Goal: Information Seeking & Learning: Learn about a topic

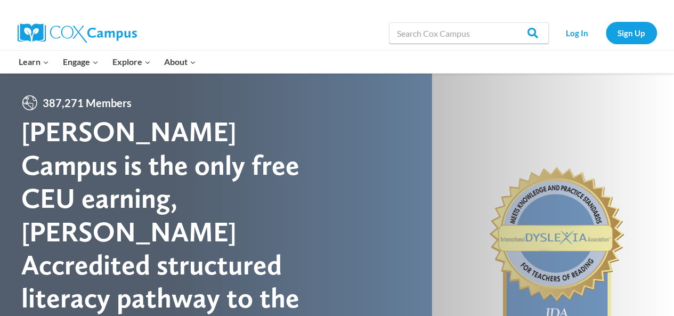
click at [545, 133] on div at bounding box center [337, 265] width 674 height 384
click at [575, 38] on link "Log In" at bounding box center [577, 33] width 46 height 22
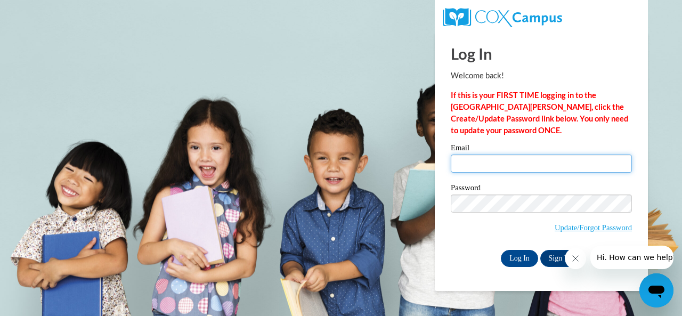
type input "estes.carmen.t@muscogee.k12.ga.us"
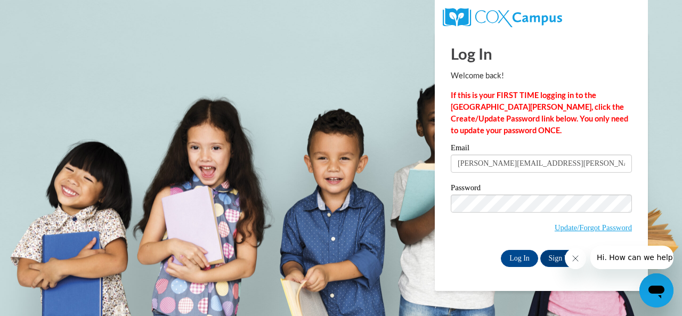
click at [0, 285] on body "Log In Welcome back! If this is your FIRST TIME logging in to the NEW Cox Campu…" at bounding box center [341, 158] width 682 height 316
click at [524, 257] on input "Log In" at bounding box center [519, 258] width 37 height 17
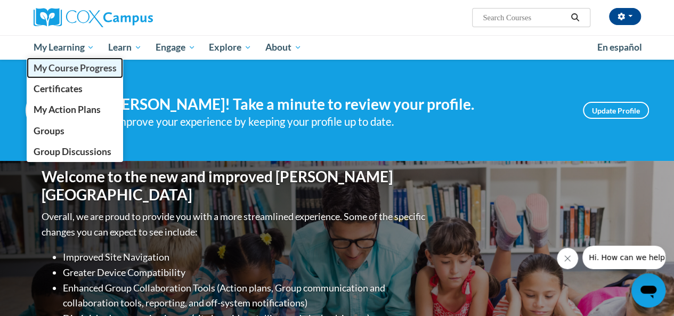
click at [66, 70] on span "My Course Progress" at bounding box center [74, 67] width 83 height 11
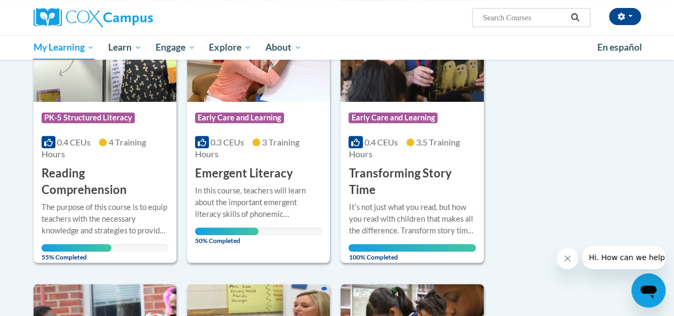
scroll to position [207, 0]
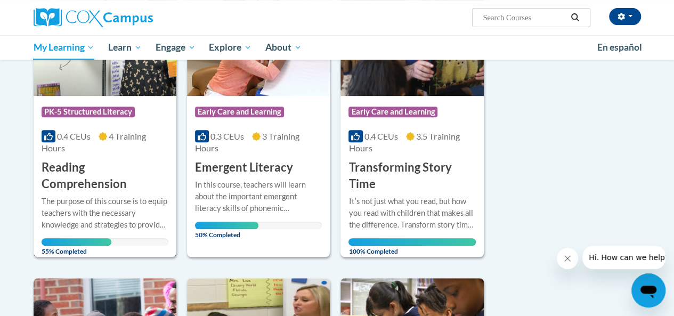
click at [77, 181] on h3 "Reading Comprehension" at bounding box center [105, 175] width 127 height 33
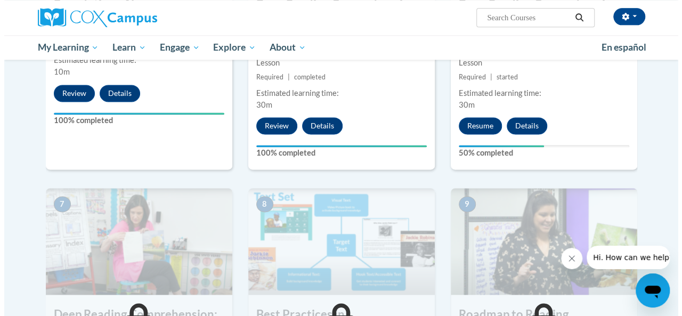
scroll to position [680, 0]
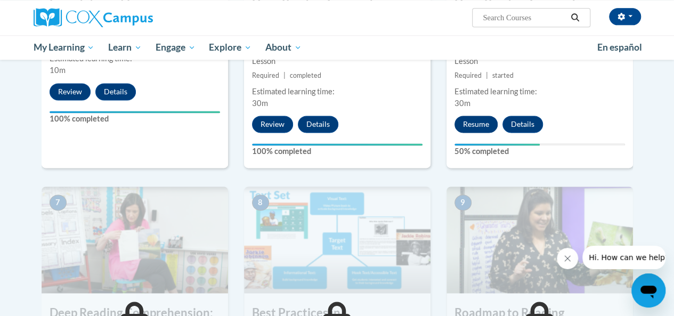
click at [477, 126] on button "Resume" at bounding box center [476, 124] width 43 height 17
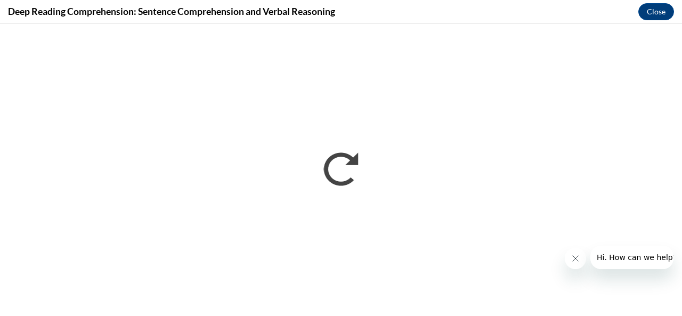
scroll to position [0, 0]
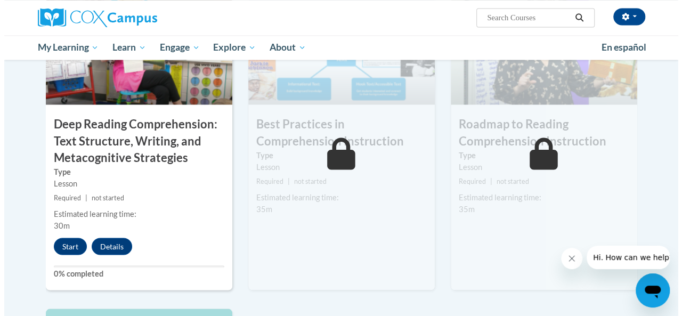
scroll to position [869, 0]
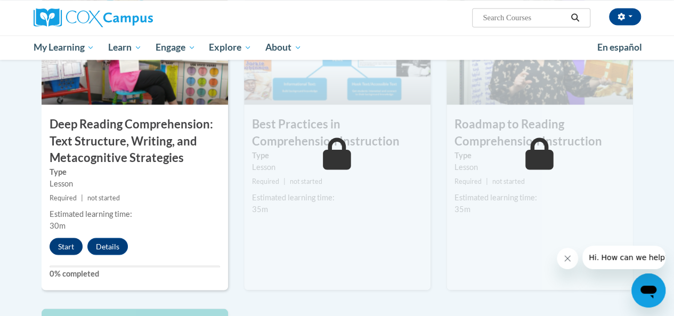
click at [67, 250] on button "Start" at bounding box center [66, 246] width 33 height 17
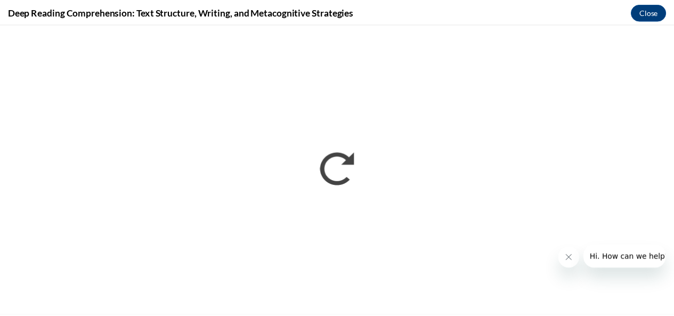
scroll to position [0, 0]
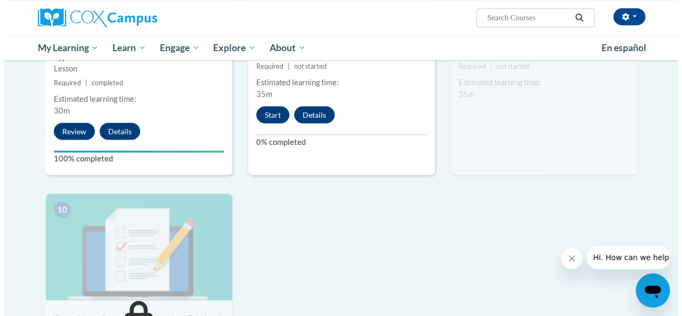
scroll to position [983, 0]
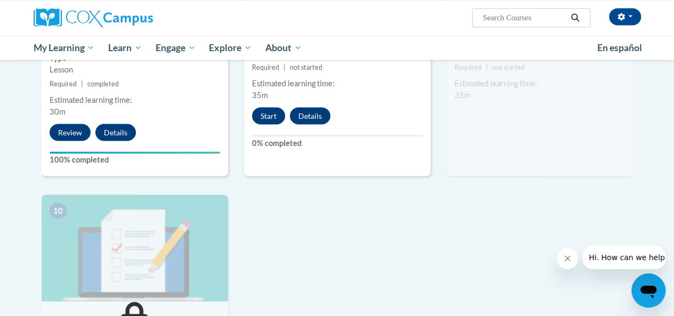
click at [263, 109] on button "Start" at bounding box center [268, 115] width 33 height 17
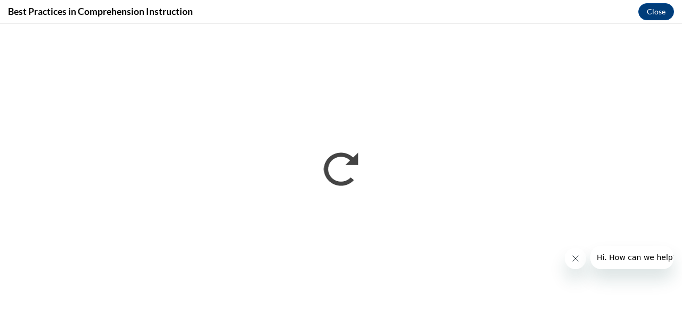
scroll to position [0, 0]
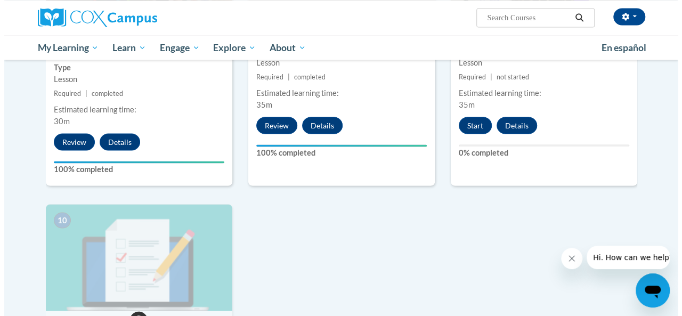
scroll to position [970, 0]
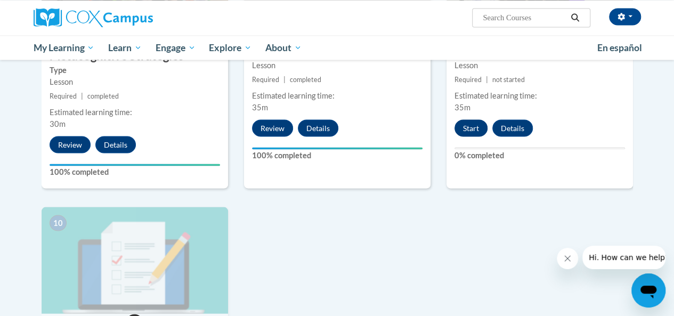
click at [470, 135] on button "Start" at bounding box center [471, 127] width 33 height 17
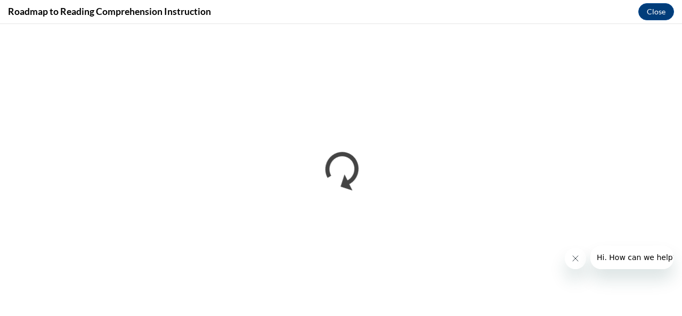
scroll to position [0, 0]
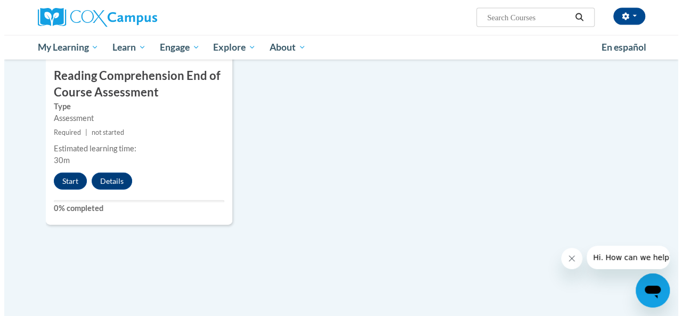
scroll to position [1228, 0]
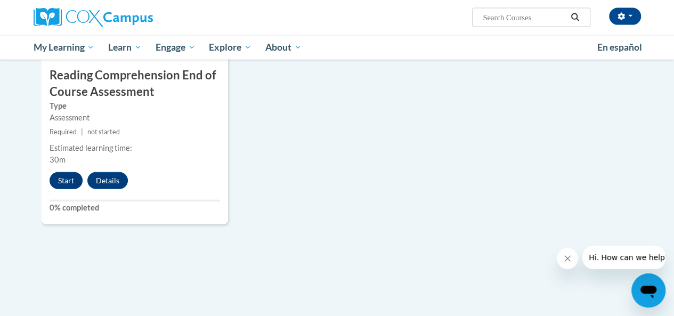
click at [61, 180] on button "Start" at bounding box center [66, 180] width 33 height 17
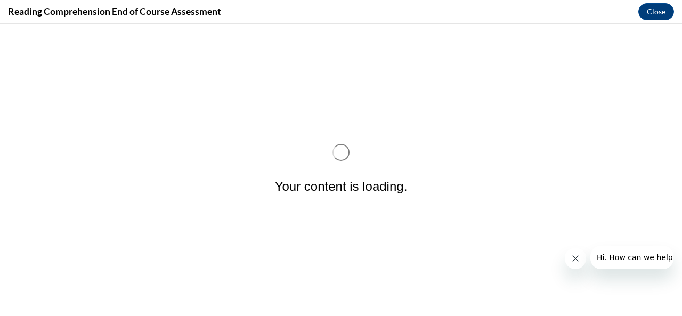
scroll to position [0, 0]
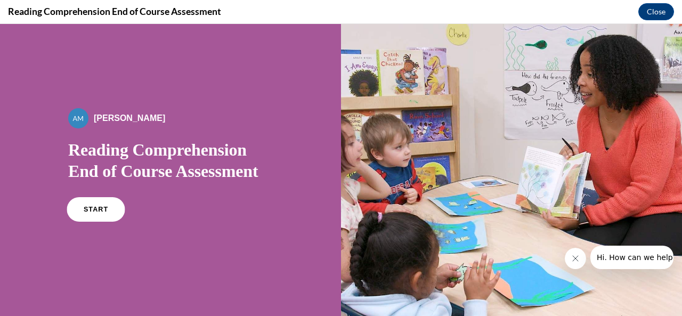
click at [90, 215] on link "START" at bounding box center [96, 209] width 58 height 25
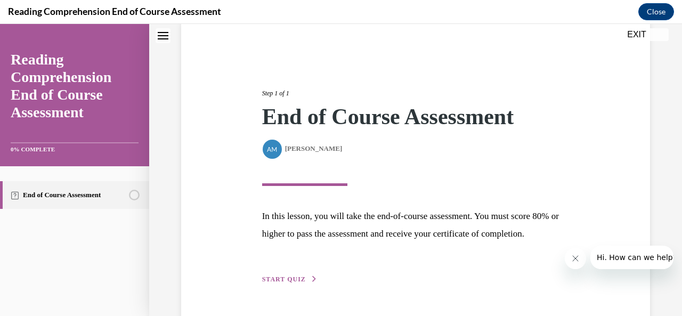
scroll to position [134, 0]
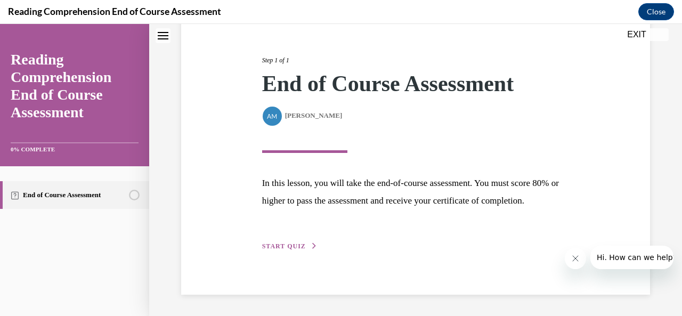
click at [290, 247] on span "START QUIZ" at bounding box center [284, 245] width 44 height 7
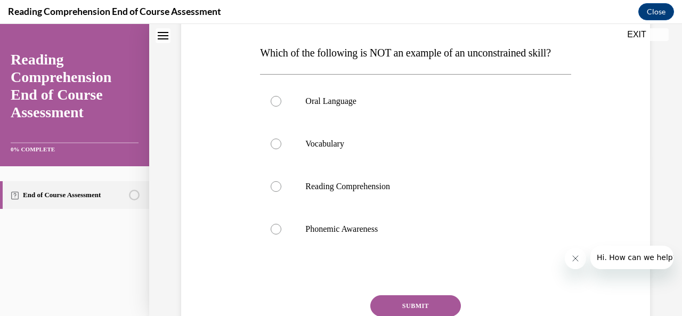
scroll to position [169, 0]
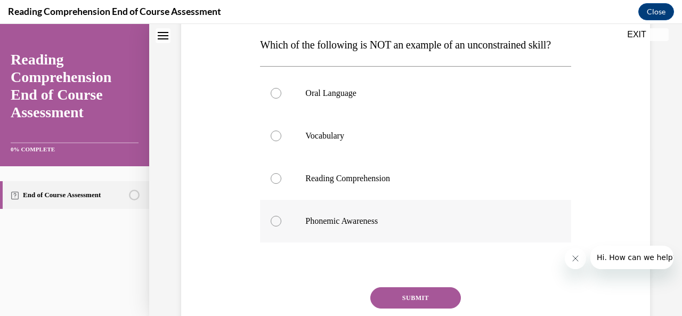
click at [279, 242] on label "Phonemic Awareness" at bounding box center [415, 221] width 311 height 43
click at [279, 226] on input "Phonemic Awareness" at bounding box center [276, 221] width 11 height 11
radio input "true"
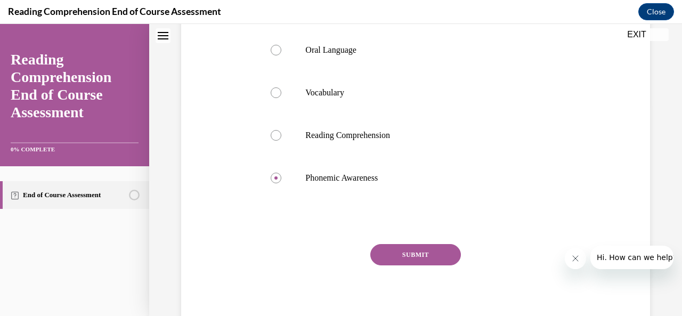
click at [415, 265] on button "SUBMIT" at bounding box center [415, 254] width 91 height 21
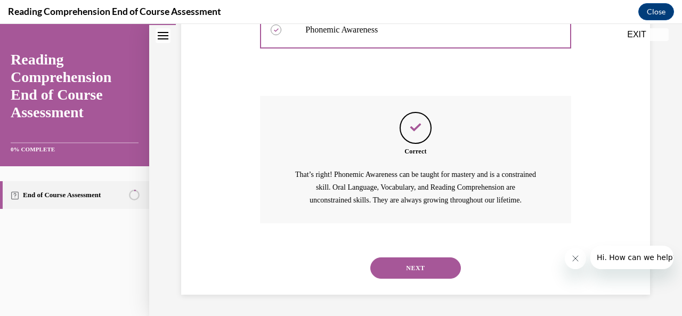
scroll to position [381, 0]
click at [423, 272] on button "NEXT" at bounding box center [415, 267] width 91 height 21
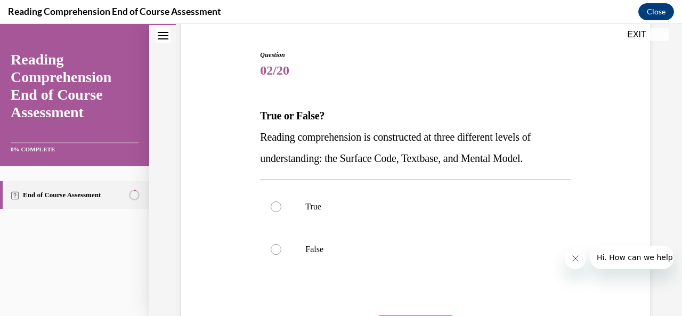
scroll to position [102, 0]
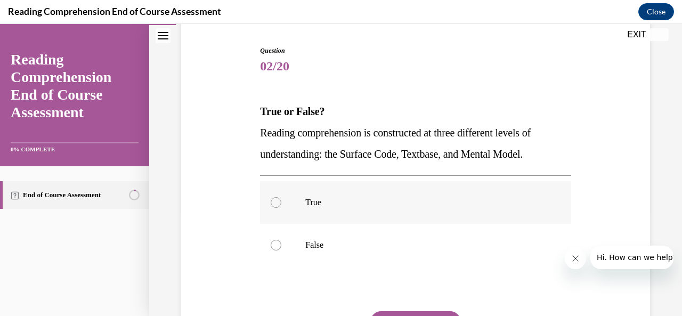
click at [274, 205] on div at bounding box center [276, 202] width 11 height 11
click at [274, 205] on input "True" at bounding box center [276, 202] width 11 height 11
radio input "true"
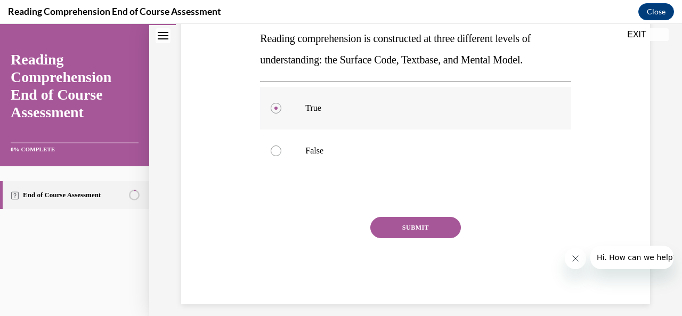
scroll to position [197, 0]
click at [417, 230] on button "SUBMIT" at bounding box center [415, 226] width 91 height 21
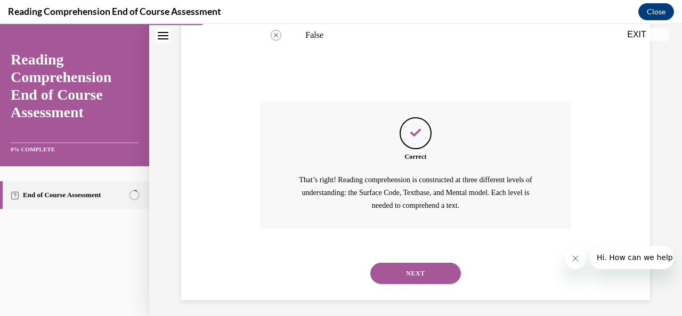
scroll to position [317, 0]
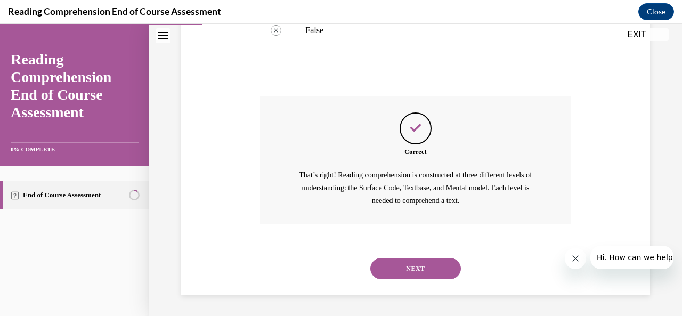
click at [416, 273] on button "NEXT" at bounding box center [415, 268] width 91 height 21
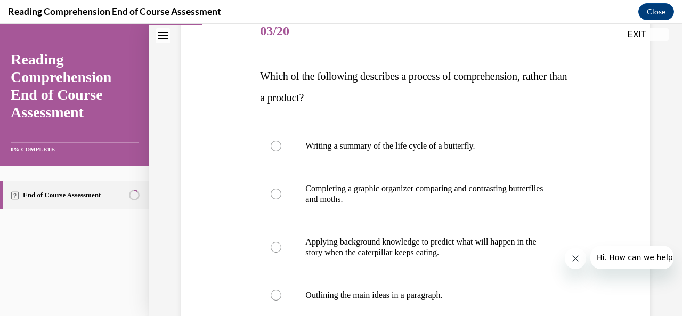
scroll to position [138, 0]
click at [273, 249] on div at bounding box center [276, 246] width 11 height 11
click at [273, 249] on input "Applying background knowledge to predict what will happen in the story when the…" at bounding box center [276, 246] width 11 height 11
radio input "true"
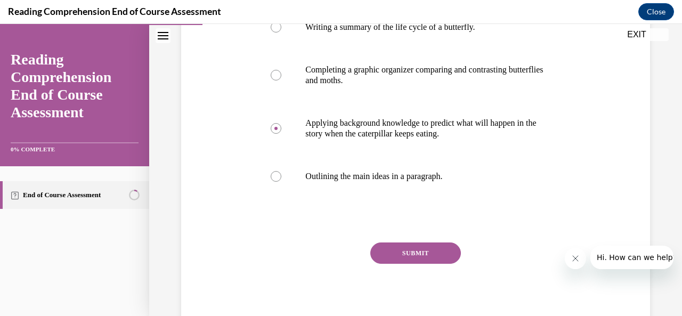
click at [410, 253] on button "SUBMIT" at bounding box center [415, 252] width 91 height 21
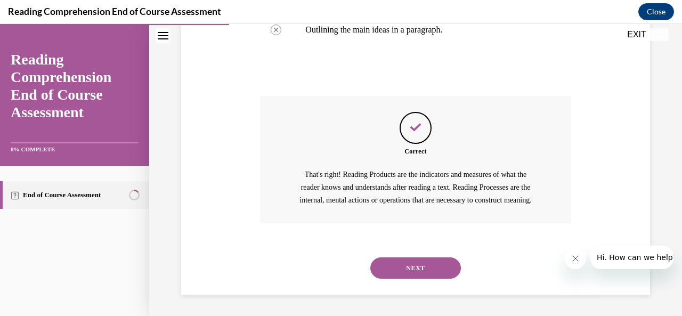
scroll to position [415, 0]
click at [423, 273] on button "NEXT" at bounding box center [415, 267] width 91 height 21
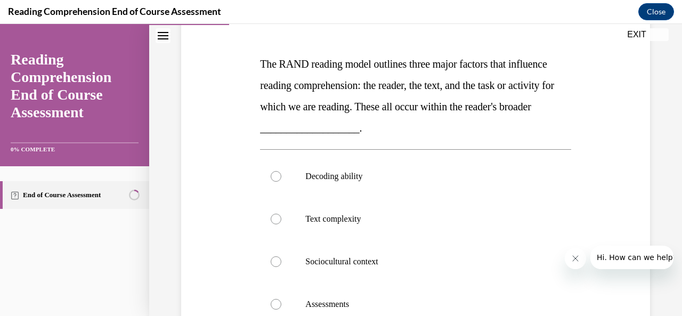
scroll to position [143, 0]
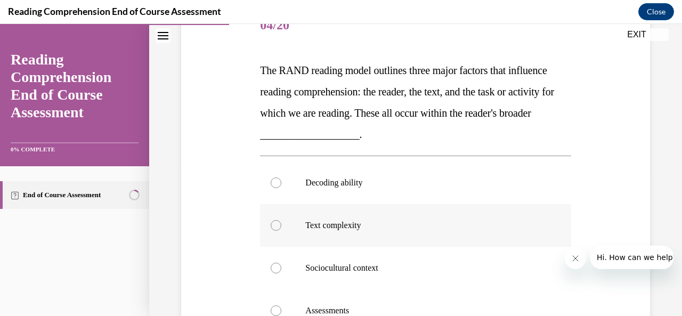
click at [283, 231] on label "Text complexity" at bounding box center [415, 225] width 311 height 43
click at [281, 231] on input "Text complexity" at bounding box center [276, 225] width 11 height 11
radio input "true"
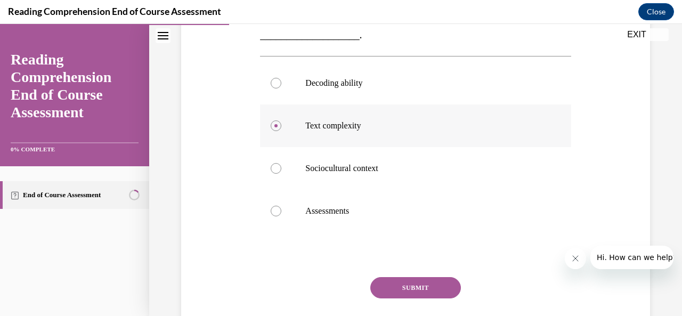
scroll to position [245, 0]
click at [408, 283] on button "SUBMIT" at bounding box center [415, 285] width 91 height 21
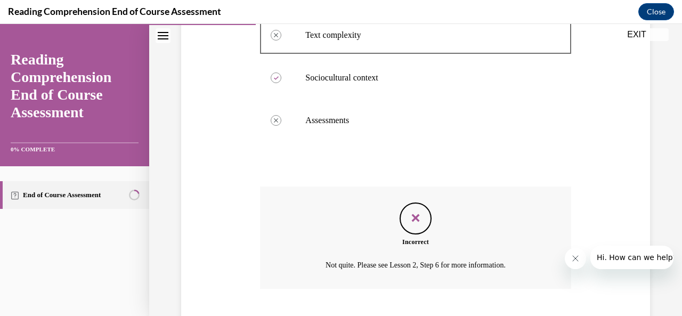
scroll to position [399, 0]
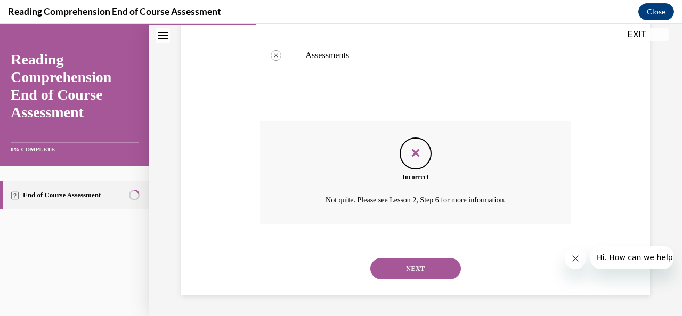
click at [410, 269] on button "NEXT" at bounding box center [415, 268] width 91 height 21
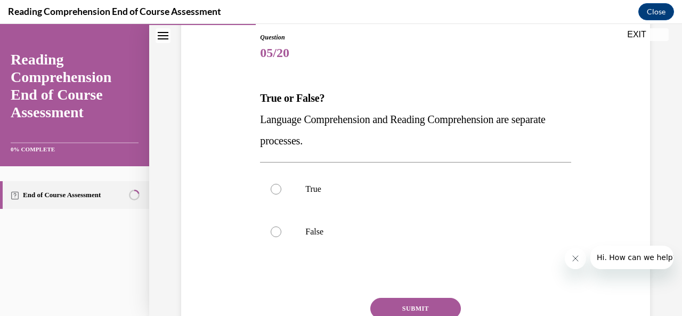
scroll to position [120, 0]
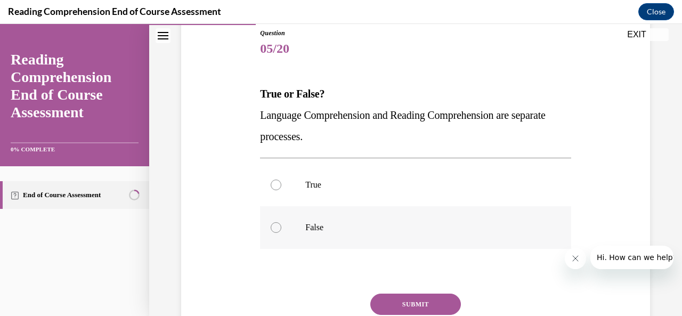
click at [280, 229] on label "False" at bounding box center [415, 227] width 311 height 43
click at [280, 229] on input "False" at bounding box center [276, 227] width 11 height 11
radio input "true"
click at [415, 304] on button "SUBMIT" at bounding box center [415, 304] width 91 height 21
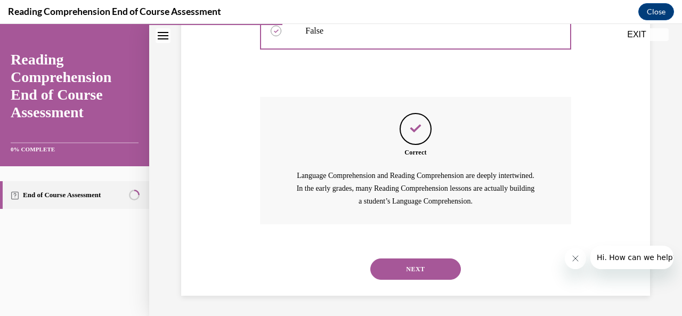
scroll to position [317, 0]
click at [403, 275] on button "NEXT" at bounding box center [415, 268] width 91 height 21
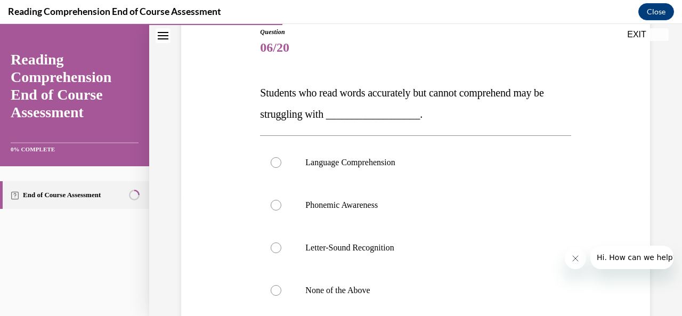
scroll to position [122, 0]
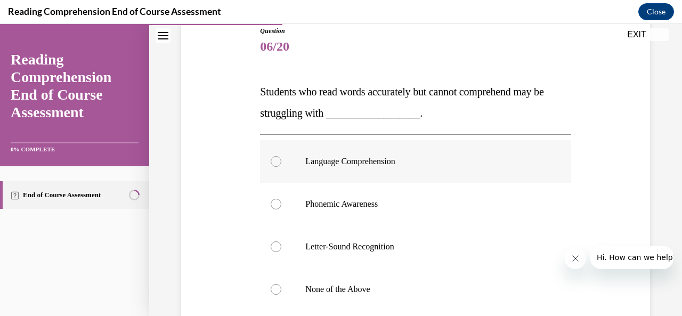
click at [275, 163] on div at bounding box center [276, 161] width 11 height 11
click at [275, 163] on input "Language Comprehension" at bounding box center [276, 161] width 11 height 11
radio input "true"
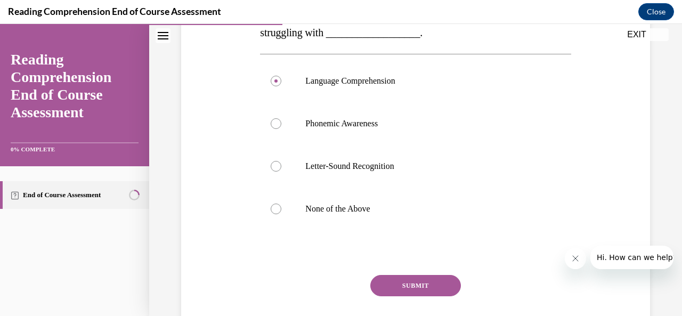
click at [414, 293] on button "SUBMIT" at bounding box center [415, 285] width 91 height 21
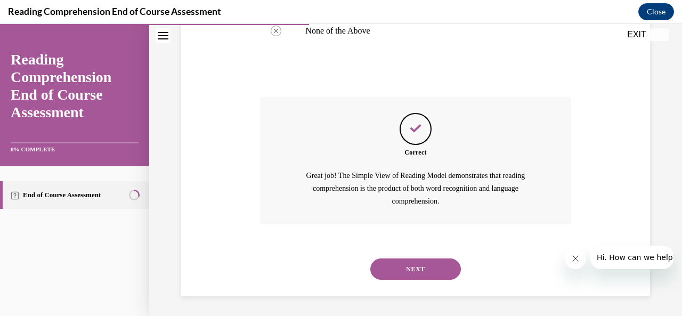
scroll to position [381, 0]
click at [426, 275] on button "NEXT" at bounding box center [415, 268] width 91 height 21
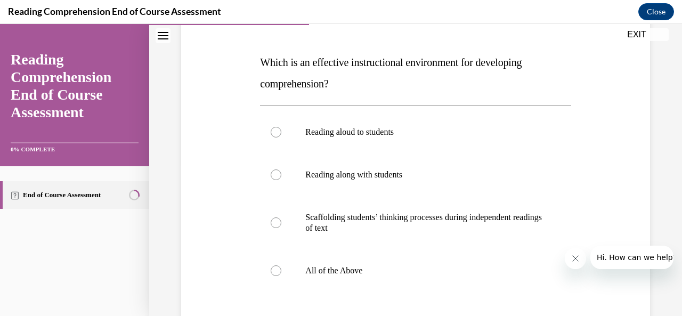
scroll to position [152, 0]
click at [279, 270] on div at bounding box center [276, 270] width 11 height 11
click at [279, 270] on input "All of the Above" at bounding box center [276, 270] width 11 height 11
radio input "true"
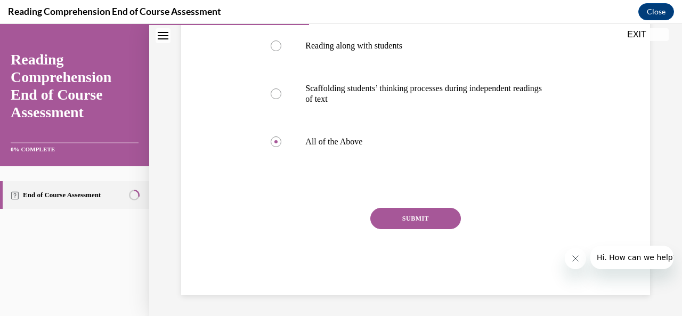
click at [408, 218] on button "SUBMIT" at bounding box center [415, 218] width 91 height 21
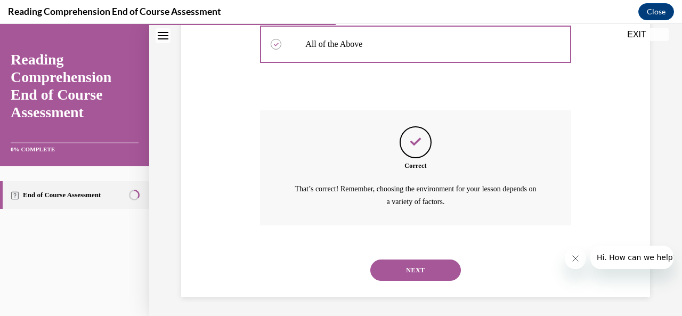
scroll to position [379, 0]
click at [408, 269] on button "NEXT" at bounding box center [415, 268] width 91 height 21
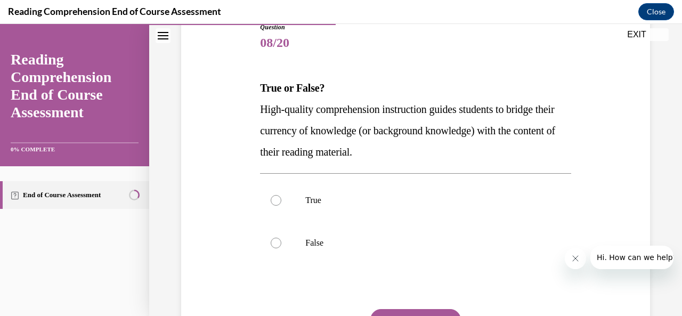
scroll to position [128, 0]
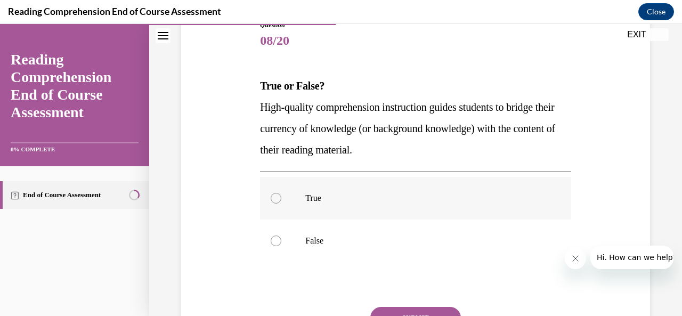
click at [277, 195] on div at bounding box center [276, 198] width 11 height 11
click at [277, 195] on input "True" at bounding box center [276, 198] width 11 height 11
radio input "true"
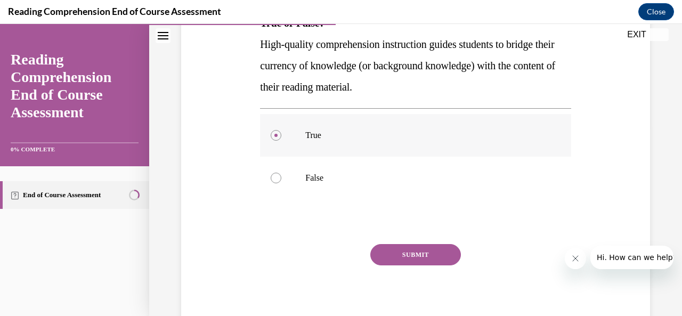
scroll to position [227, 0]
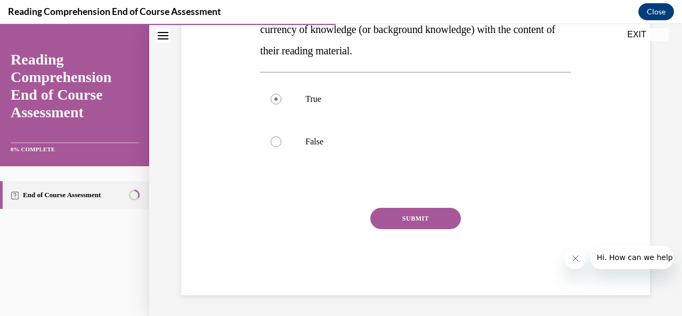
click at [406, 226] on button "SUBMIT" at bounding box center [415, 218] width 91 height 21
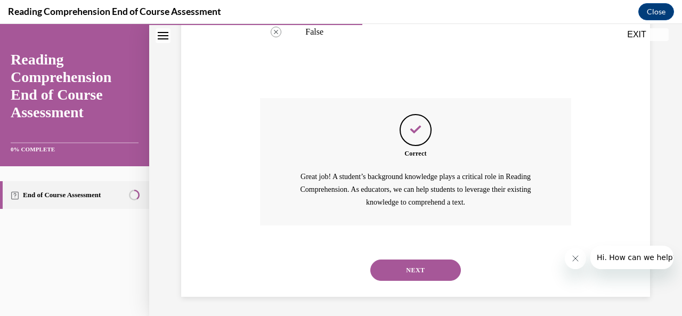
scroll to position [338, 0]
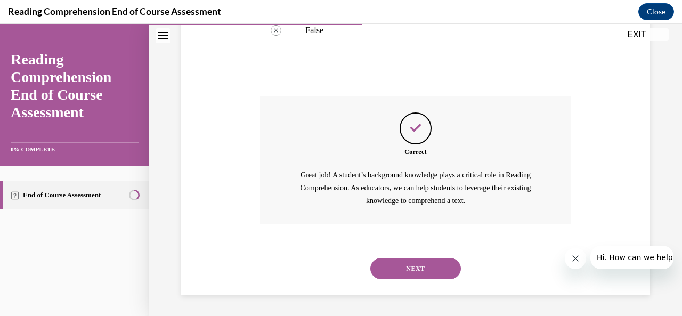
click at [418, 277] on button "NEXT" at bounding box center [415, 268] width 91 height 21
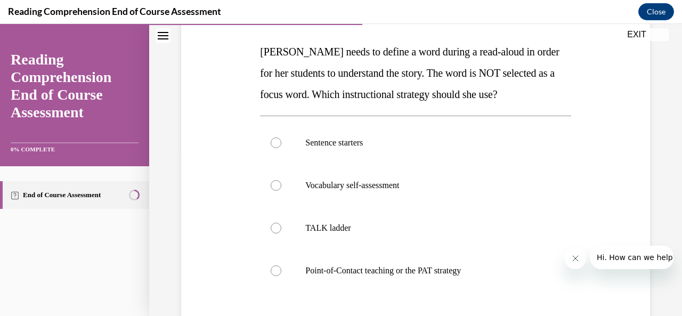
scroll to position [162, 0]
click at [274, 280] on label "Point-of-Contact teaching or the PAT strategy" at bounding box center [415, 270] width 311 height 43
click at [274, 276] on input "Point-of-Contact teaching or the PAT strategy" at bounding box center [276, 270] width 11 height 11
radio input "true"
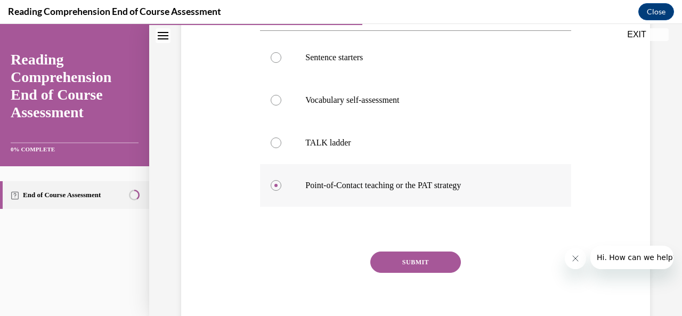
scroll to position [249, 0]
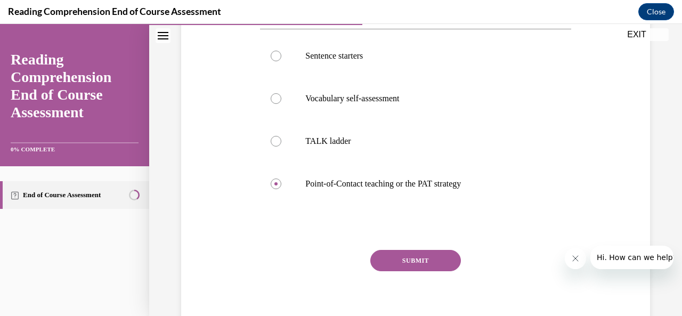
click at [421, 261] on button "SUBMIT" at bounding box center [415, 260] width 91 height 21
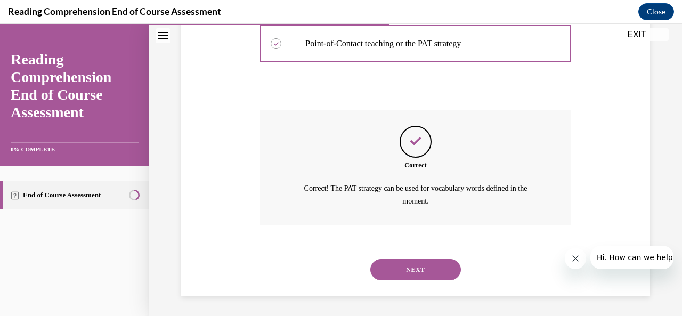
scroll to position [390, 0]
click at [426, 273] on button "NEXT" at bounding box center [415, 268] width 91 height 21
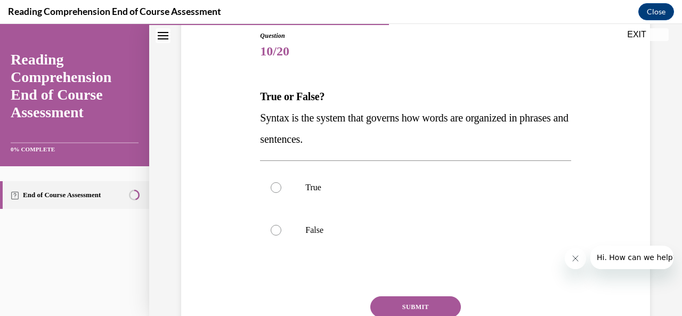
scroll to position [119, 0]
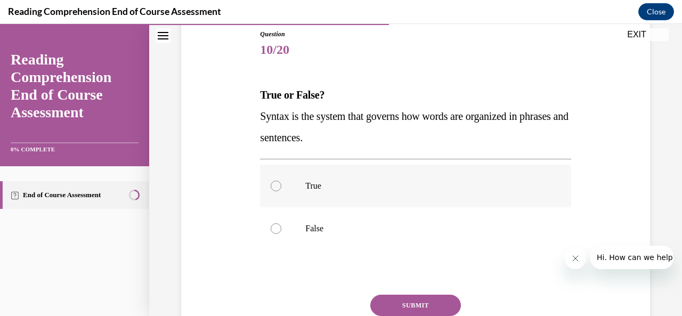
click at [281, 196] on label "True" at bounding box center [415, 186] width 311 height 43
click at [281, 191] on input "True" at bounding box center [276, 186] width 11 height 11
radio input "true"
click at [401, 305] on button "SUBMIT" at bounding box center [415, 305] width 91 height 21
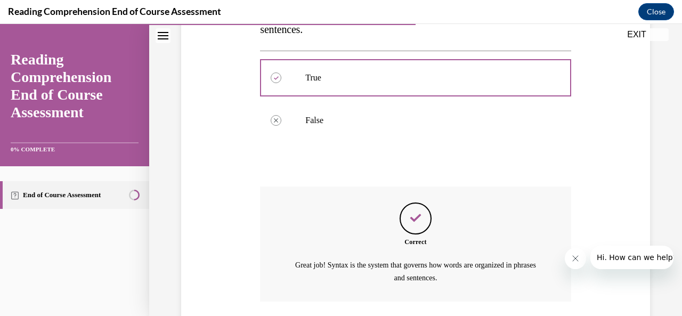
scroll to position [304, 0]
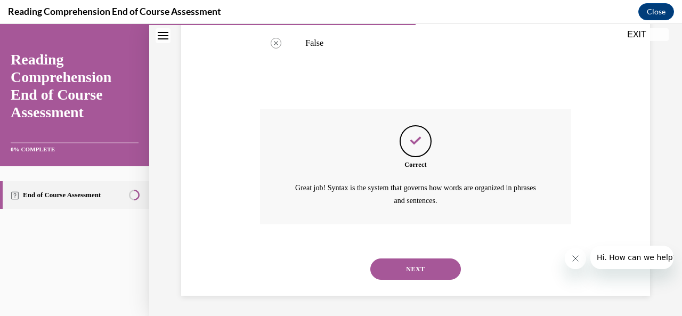
click at [416, 276] on button "NEXT" at bounding box center [415, 268] width 91 height 21
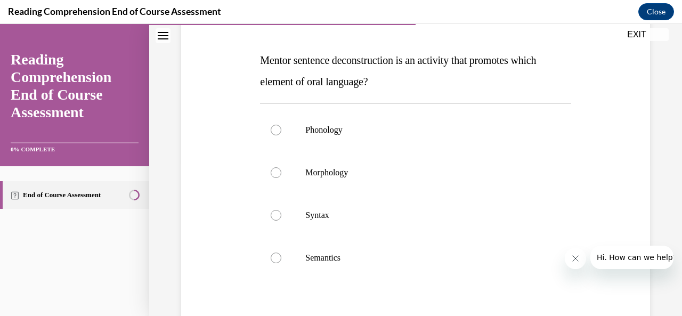
scroll to position [154, 0]
click at [277, 215] on div at bounding box center [276, 214] width 11 height 11
click at [277, 215] on input "Syntax" at bounding box center [276, 214] width 11 height 11
radio input "true"
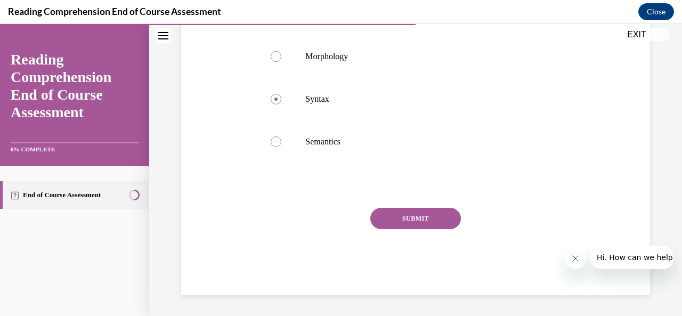
click at [415, 218] on button "SUBMIT" at bounding box center [415, 218] width 91 height 21
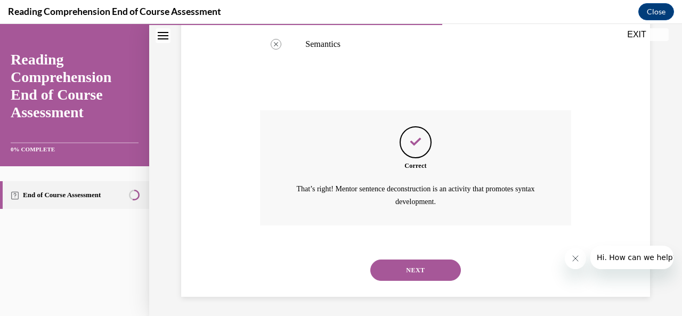
scroll to position [368, 0]
click at [422, 275] on button "NEXT" at bounding box center [415, 268] width 91 height 21
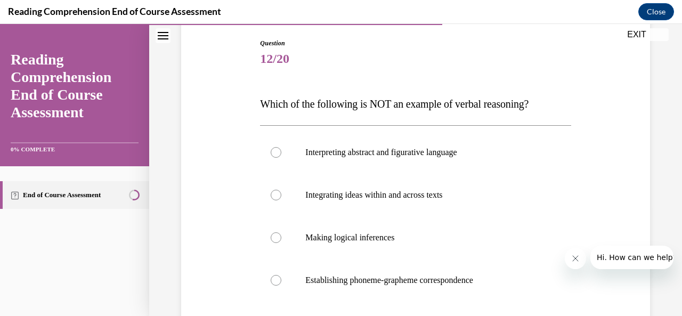
scroll to position [122, 0]
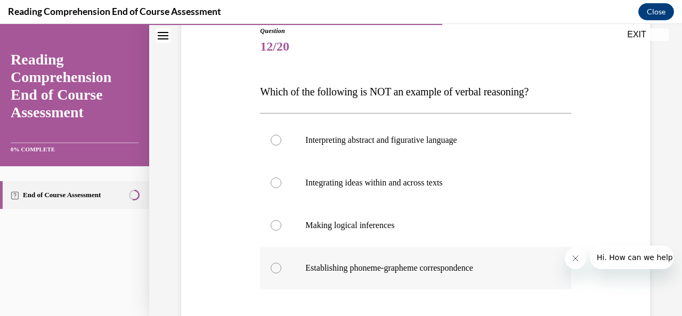
click at [271, 265] on div at bounding box center [276, 268] width 11 height 11
click at [271, 265] on input "Establishing phoneme-grapheme correspondence" at bounding box center [276, 268] width 11 height 11
radio input "true"
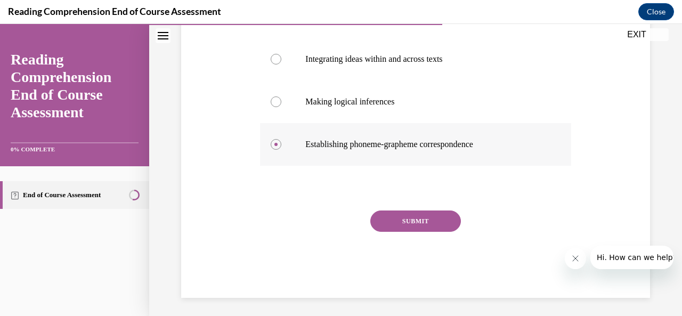
scroll to position [246, 0]
click at [411, 231] on div "SUBMIT" at bounding box center [415, 236] width 311 height 53
click at [421, 225] on button "SUBMIT" at bounding box center [415, 220] width 91 height 21
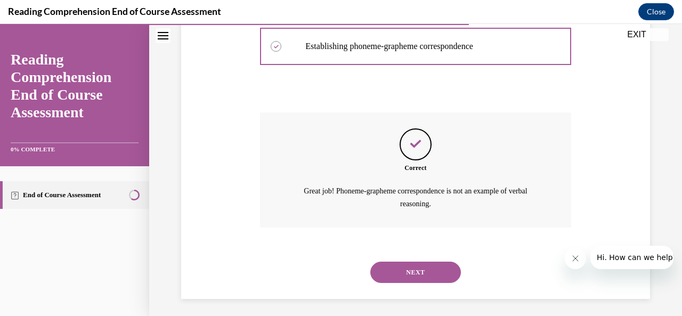
scroll to position [347, 0]
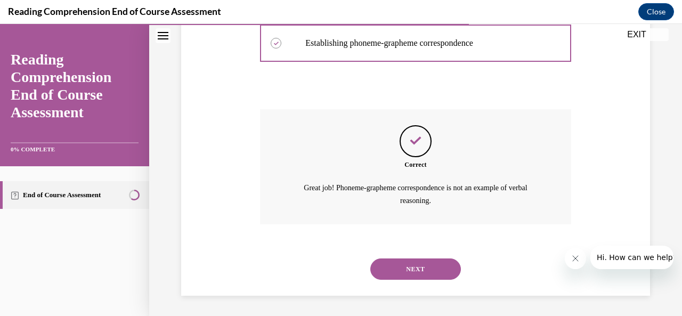
click at [425, 271] on button "NEXT" at bounding box center [415, 268] width 91 height 21
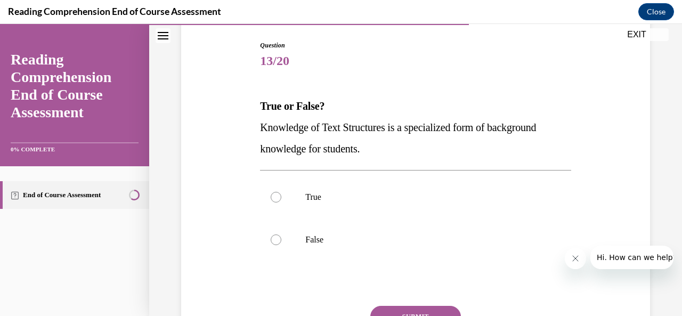
scroll to position [109, 0]
click at [273, 199] on div at bounding box center [276, 196] width 11 height 11
click at [273, 199] on input "True" at bounding box center [276, 196] width 11 height 11
radio input "true"
click at [409, 314] on button "SUBMIT" at bounding box center [415, 315] width 91 height 21
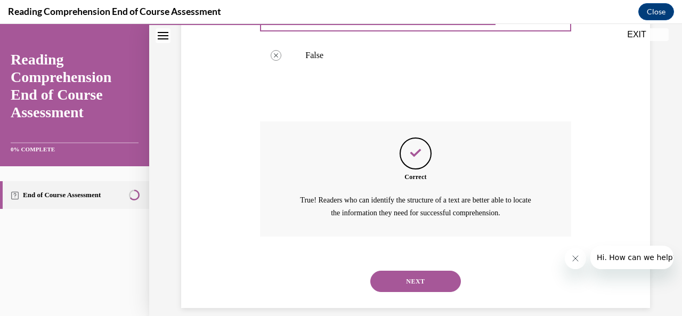
scroll to position [304, 0]
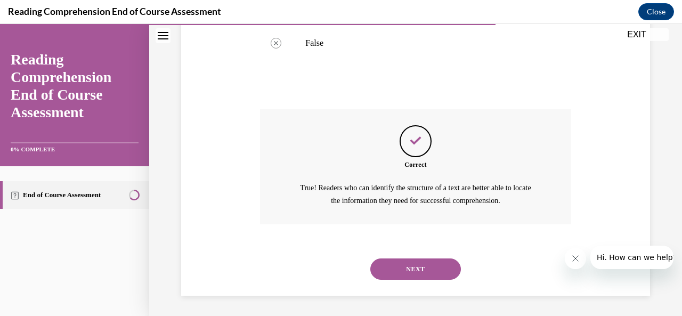
click at [403, 277] on button "NEXT" at bounding box center [415, 268] width 91 height 21
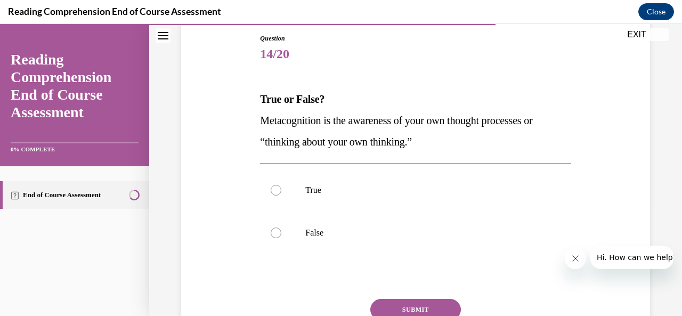
scroll to position [116, 0]
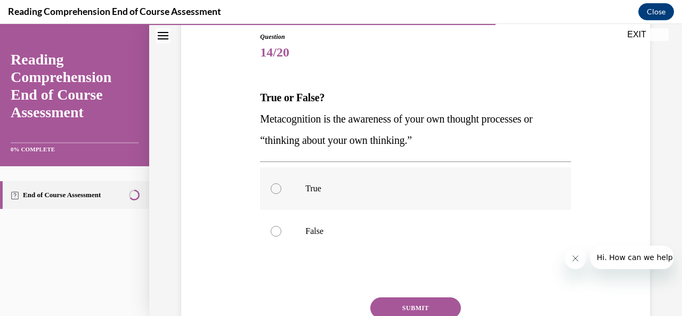
click at [274, 187] on div at bounding box center [276, 188] width 11 height 11
click at [274, 187] on input "True" at bounding box center [276, 188] width 11 height 11
radio input "true"
click at [428, 307] on button "SUBMIT" at bounding box center [415, 307] width 91 height 21
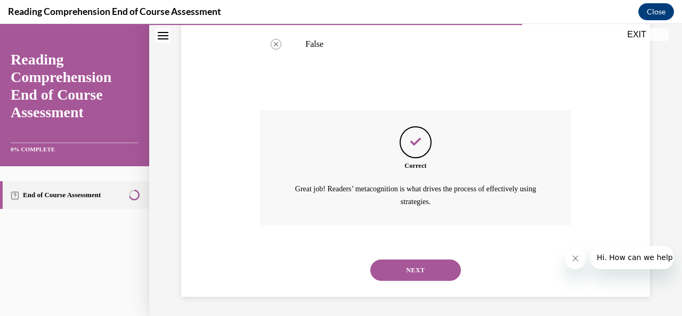
scroll to position [304, 0]
click at [429, 273] on button "NEXT" at bounding box center [415, 268] width 91 height 21
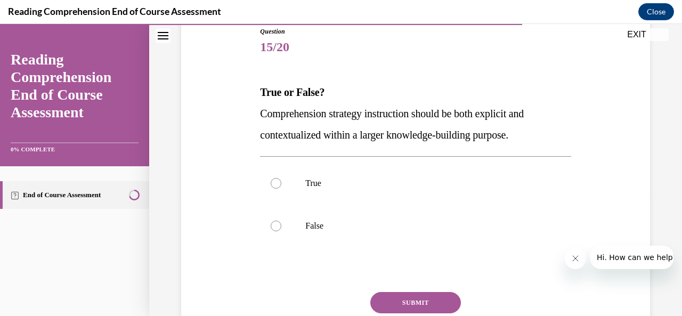
scroll to position [126, 0]
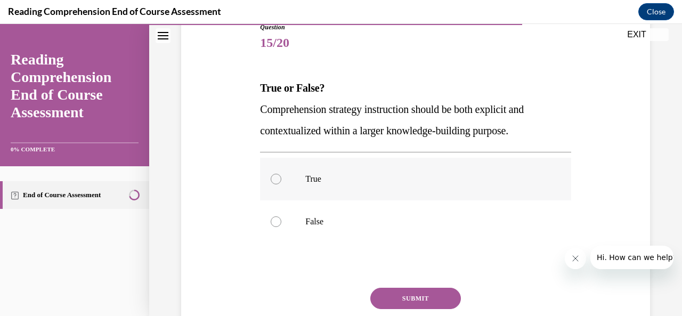
click at [282, 181] on label "True" at bounding box center [415, 179] width 311 height 43
click at [281, 181] on input "True" at bounding box center [276, 179] width 11 height 11
radio input "true"
click at [425, 302] on button "SUBMIT" at bounding box center [415, 298] width 91 height 21
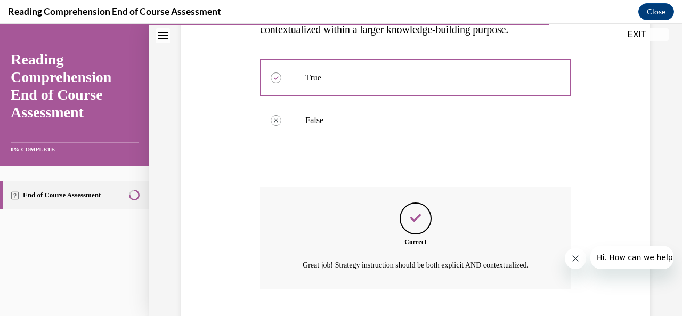
scroll to position [304, 0]
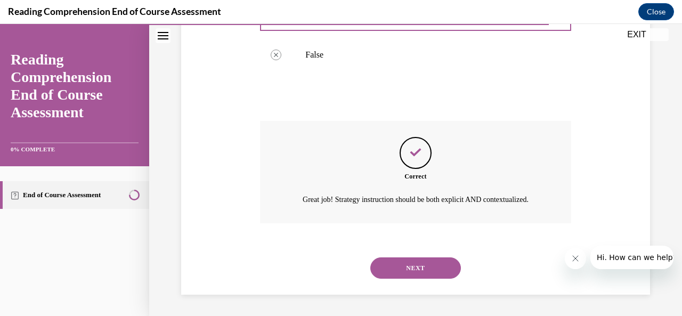
click at [431, 276] on button "NEXT" at bounding box center [415, 267] width 91 height 21
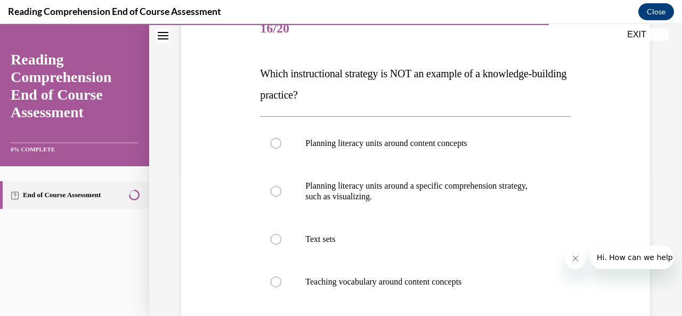
scroll to position [141, 0]
click at [267, 194] on label "Planning literacy units around a specific comprehension strategy, such as visua…" at bounding box center [415, 190] width 311 height 53
click at [271, 194] on input "Planning literacy units around a specific comprehension strategy, such as visua…" at bounding box center [276, 190] width 11 height 11
radio input "true"
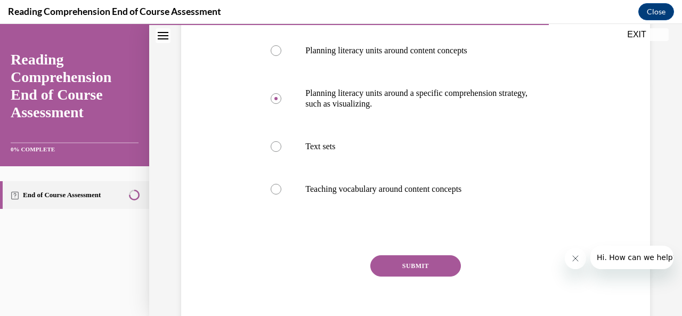
click at [424, 272] on button "SUBMIT" at bounding box center [415, 265] width 91 height 21
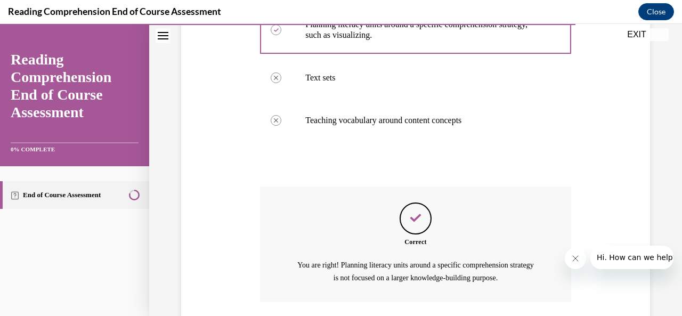
scroll to position [379, 0]
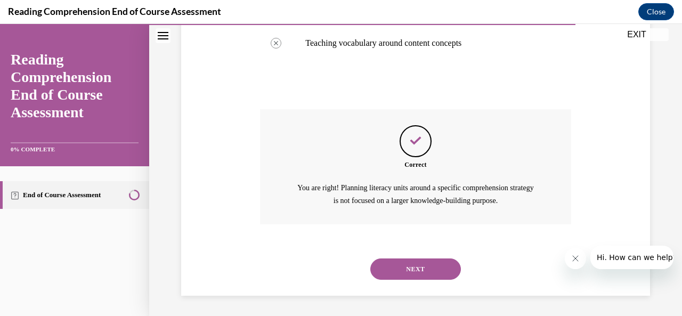
click at [422, 271] on button "NEXT" at bounding box center [415, 268] width 91 height 21
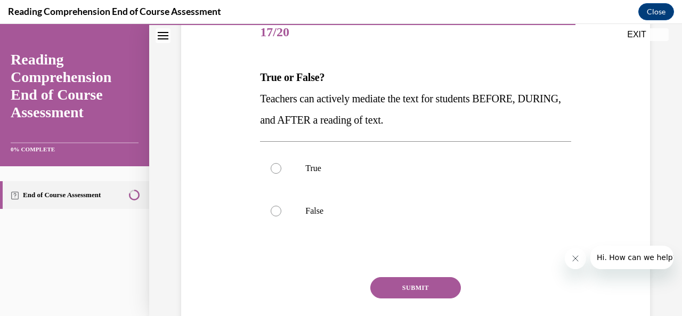
scroll to position [141, 0]
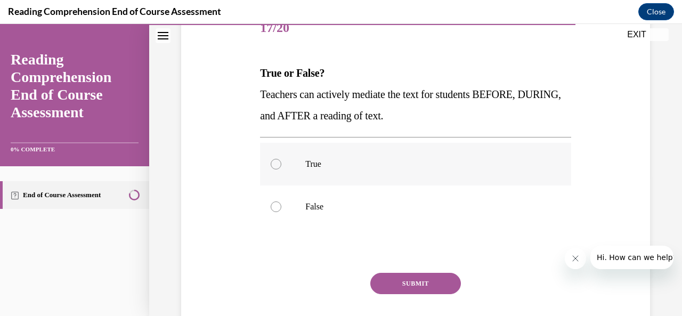
click at [277, 159] on div at bounding box center [276, 164] width 11 height 11
click at [277, 159] on input "True" at bounding box center [276, 164] width 11 height 11
radio input "true"
click at [411, 283] on button "SUBMIT" at bounding box center [415, 283] width 91 height 21
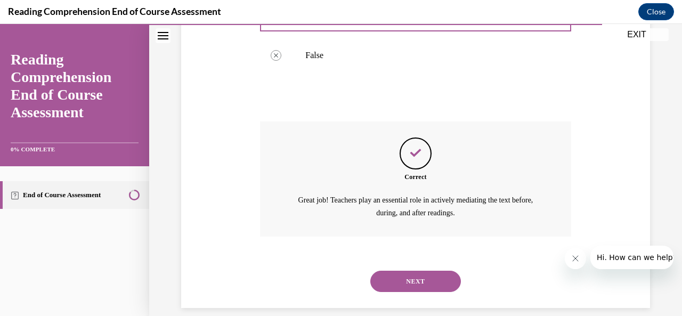
scroll to position [304, 0]
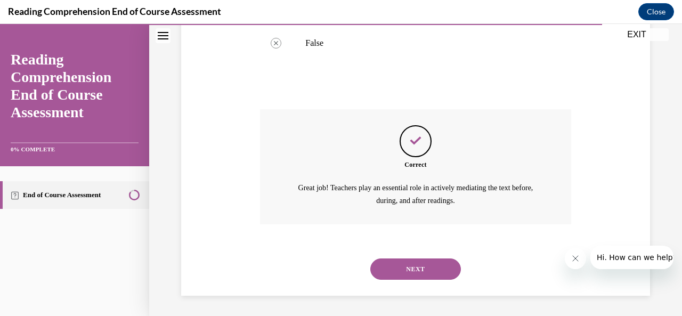
click at [417, 271] on button "NEXT" at bounding box center [415, 268] width 91 height 21
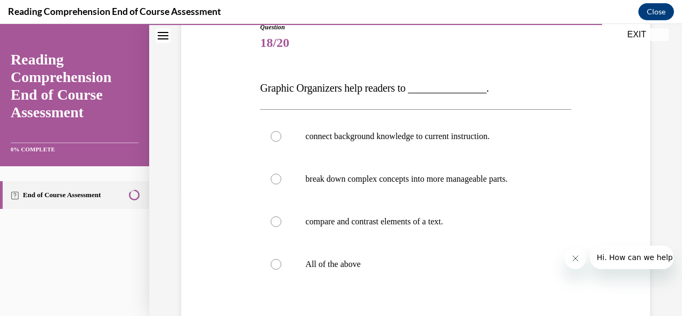
scroll to position [129, 0]
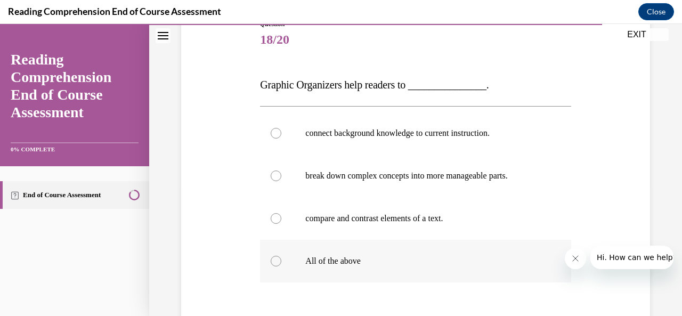
click at [275, 264] on div at bounding box center [276, 261] width 11 height 11
click at [275, 264] on input "All of the above" at bounding box center [276, 261] width 11 height 11
radio input "true"
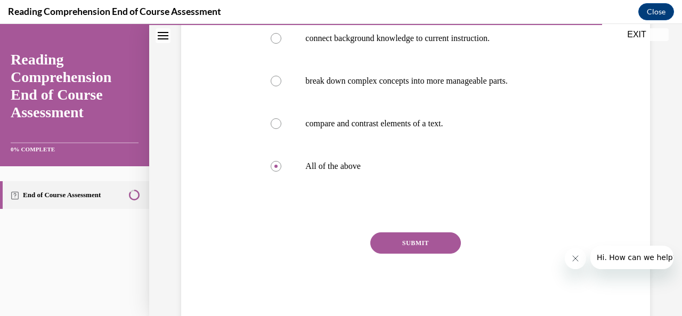
click at [413, 242] on button "SUBMIT" at bounding box center [415, 242] width 91 height 21
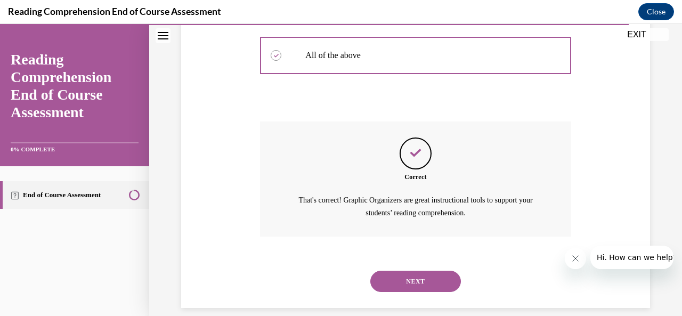
scroll to position [347, 0]
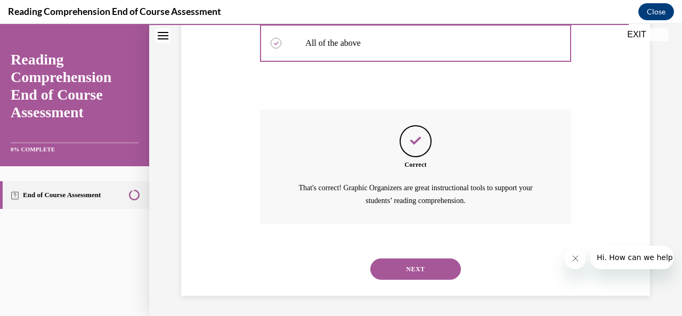
click at [410, 275] on button "NEXT" at bounding box center [415, 268] width 91 height 21
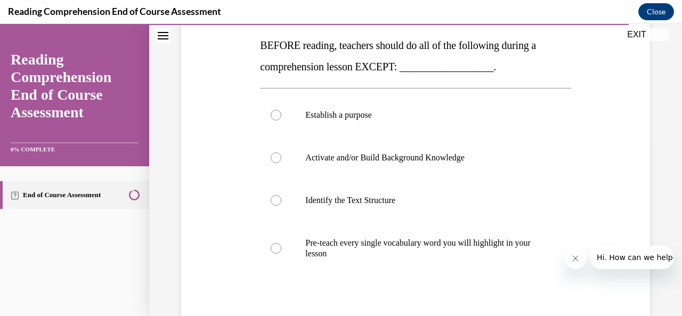
scroll to position [169, 0]
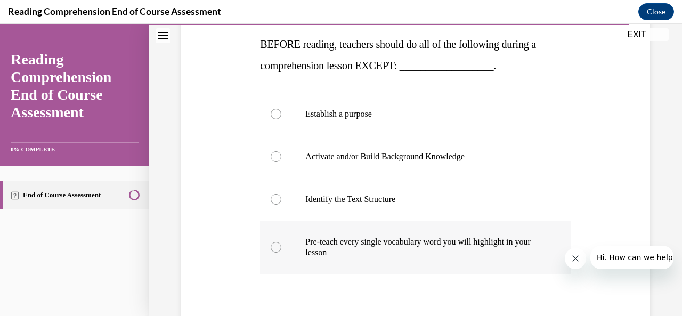
click at [274, 249] on div at bounding box center [276, 247] width 11 height 11
click at [274, 249] on input "Pre-teach every single vocabulary word you will highlight in your lesson" at bounding box center [276, 247] width 11 height 11
radio input "true"
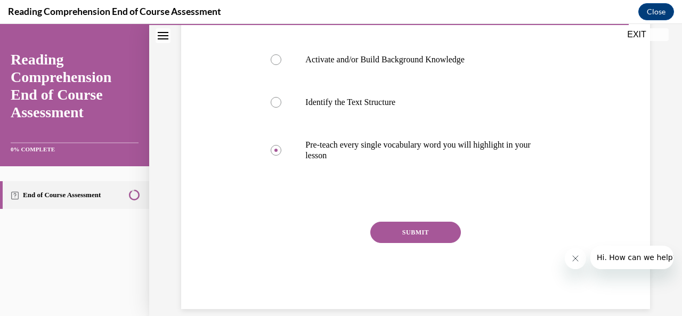
click at [412, 241] on button "SUBMIT" at bounding box center [415, 232] width 91 height 21
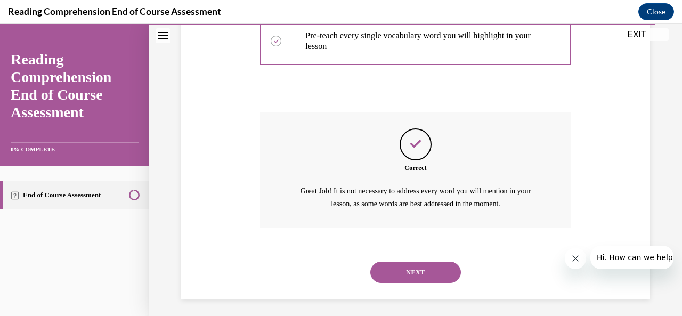
scroll to position [379, 0]
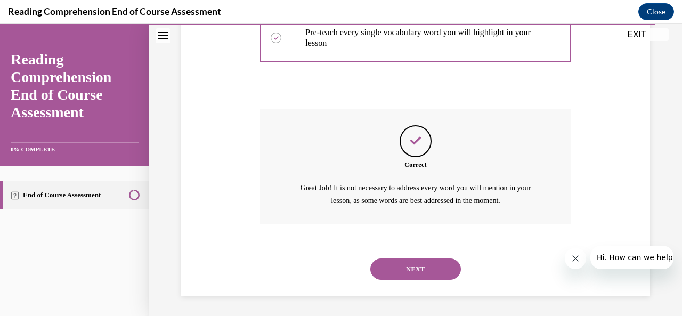
click at [409, 266] on button "NEXT" at bounding box center [415, 268] width 91 height 21
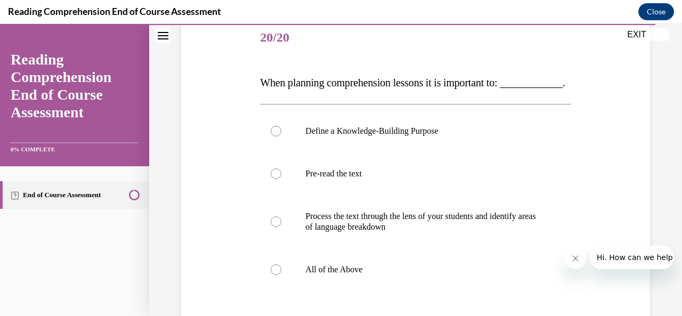
scroll to position [135, 0]
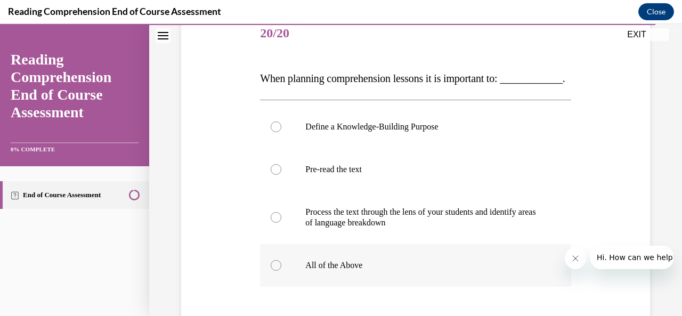
click at [280, 287] on label "All of the Above" at bounding box center [415, 265] width 311 height 43
click at [280, 271] on input "All of the Above" at bounding box center [276, 265] width 11 height 11
radio input "true"
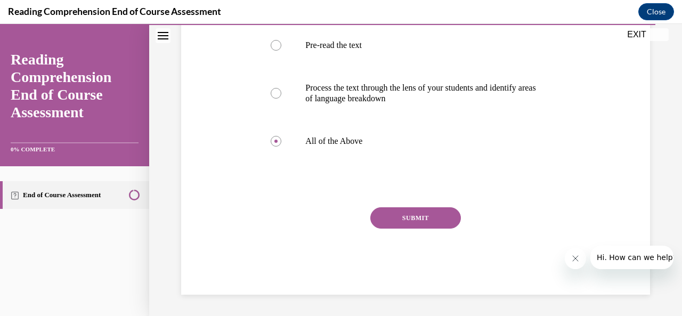
click at [417, 229] on button "SUBMIT" at bounding box center [415, 217] width 91 height 21
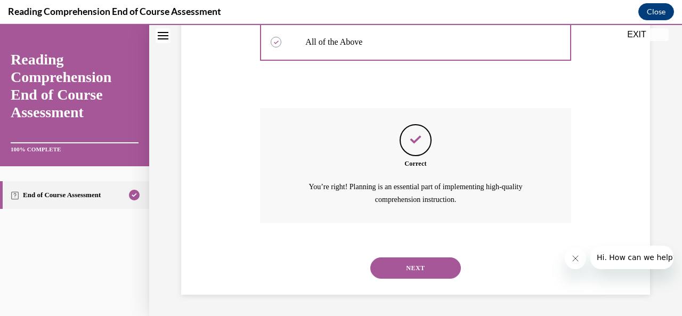
scroll to position [379, 0]
click at [402, 271] on button "NEXT" at bounding box center [415, 267] width 91 height 21
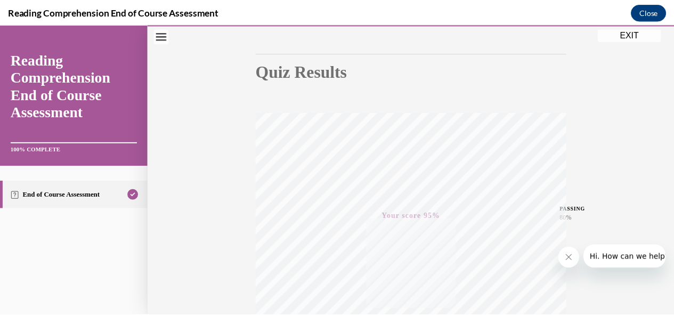
scroll to position [91, 0]
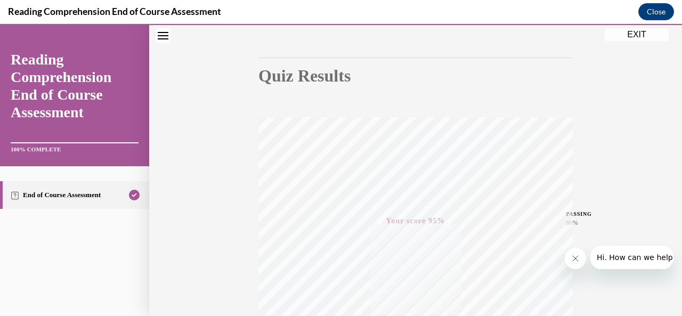
click at [638, 37] on button "EXIT" at bounding box center [637, 34] width 64 height 13
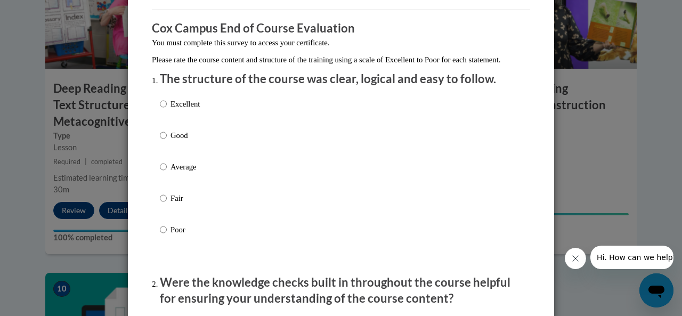
scroll to position [79, 0]
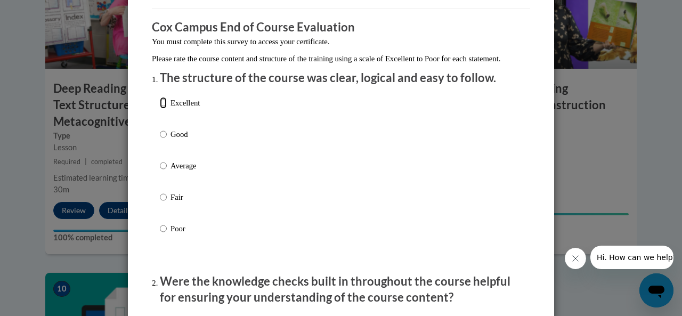
click at [160, 109] on input "Excellent" at bounding box center [163, 103] width 7 height 12
radio input "true"
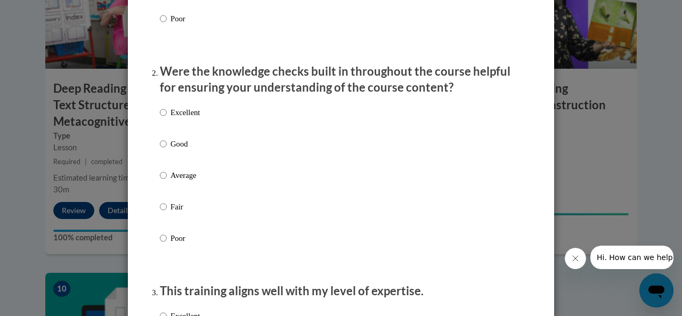
scroll to position [289, 0]
click at [160, 118] on input "Excellent" at bounding box center [163, 112] width 7 height 12
radio input "true"
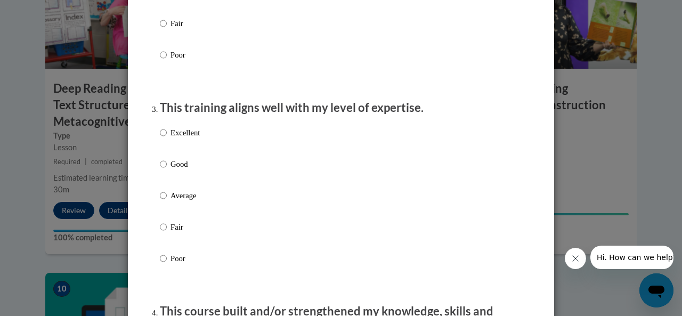
scroll to position [484, 0]
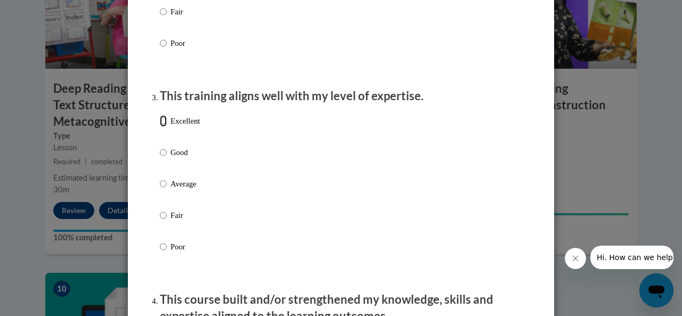
click at [160, 127] on input "Excellent" at bounding box center [163, 121] width 7 height 12
radio input "true"
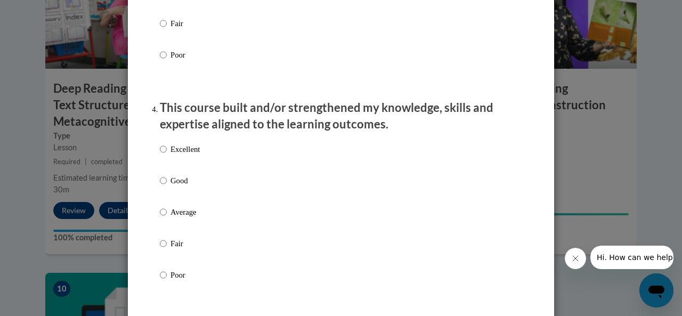
scroll to position [685, 0]
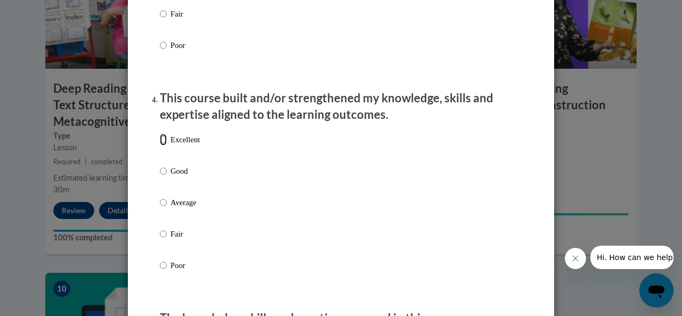
click at [160, 145] on input "Excellent" at bounding box center [163, 140] width 7 height 12
radio input "true"
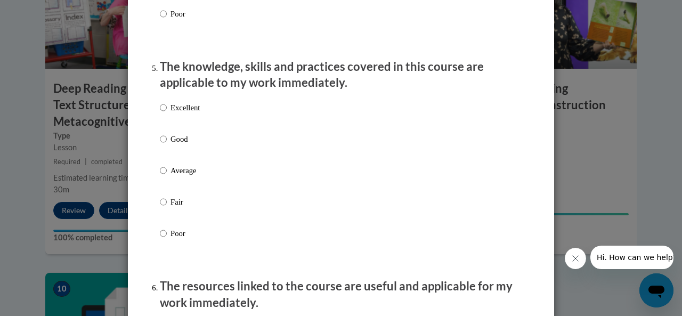
scroll to position [939, 0]
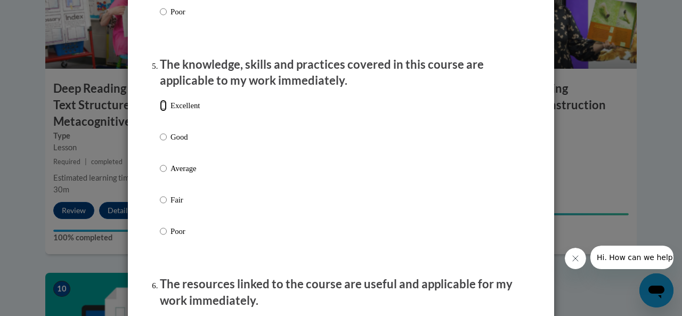
click at [161, 110] on input "Excellent" at bounding box center [163, 106] width 7 height 12
radio input "true"
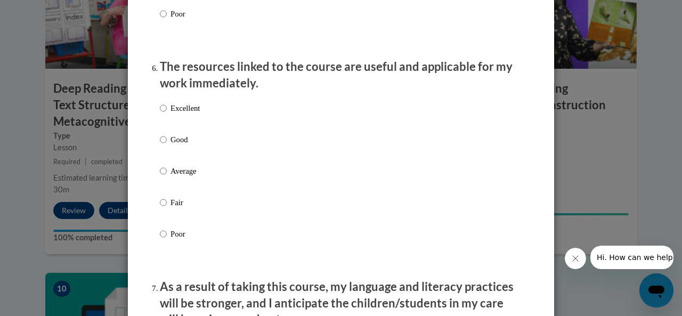
scroll to position [1163, 0]
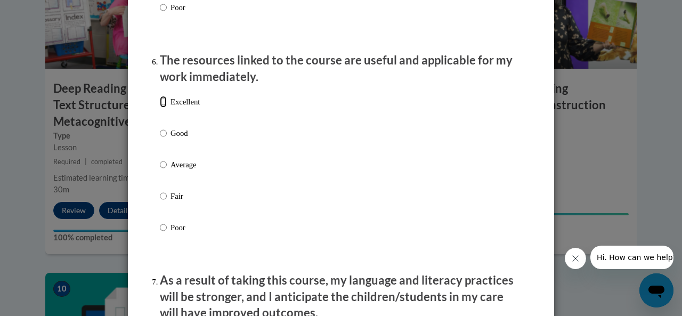
click at [160, 108] on input "Excellent" at bounding box center [163, 102] width 7 height 12
radio input "true"
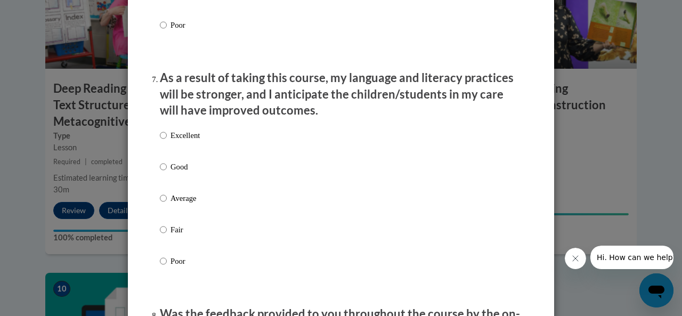
scroll to position [1366, 0]
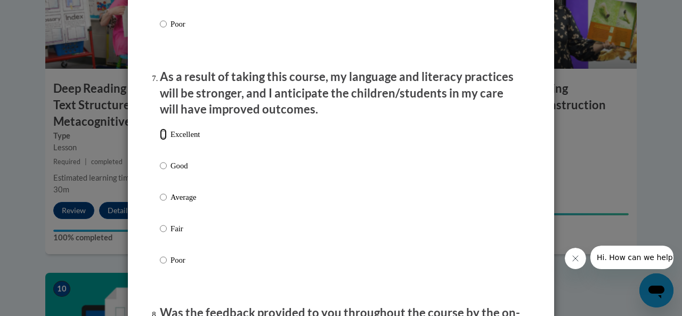
click at [160, 140] on input "Excellent" at bounding box center [163, 134] width 7 height 12
radio input "true"
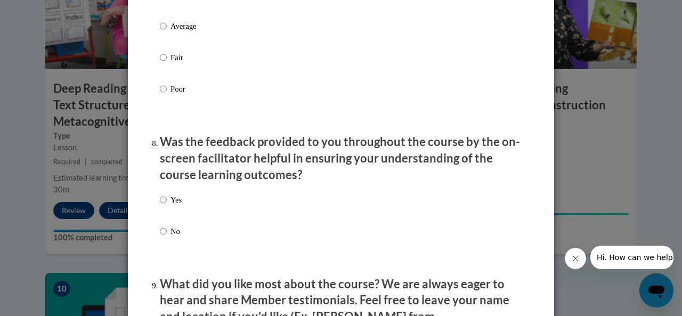
scroll to position [1560, 0]
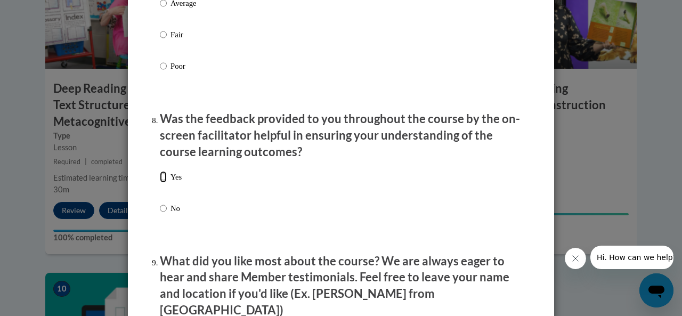
click at [161, 183] on input "Yes" at bounding box center [163, 177] width 7 height 12
radio input "true"
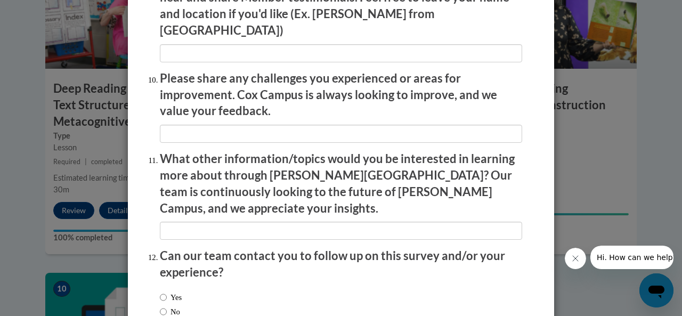
scroll to position [1900, 0]
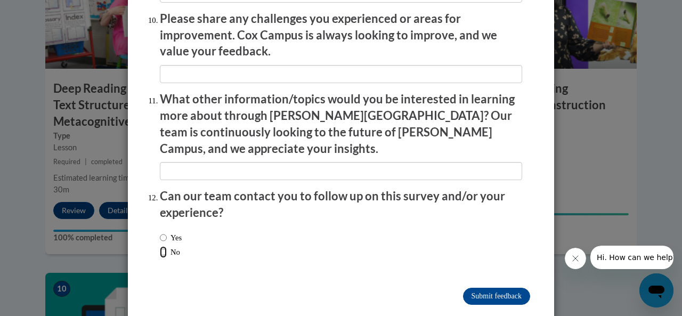
click at [160, 246] on input "No" at bounding box center [163, 252] width 7 height 12
radio input "true"
click at [490, 288] on input "Submit feedback" at bounding box center [496, 296] width 67 height 17
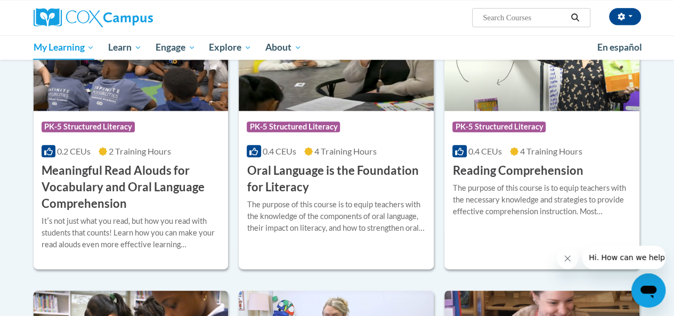
scroll to position [546, 0]
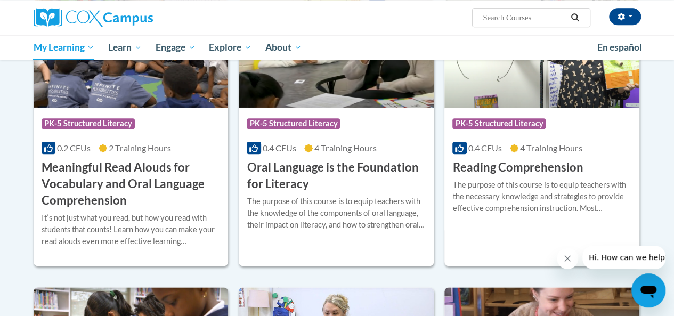
click at [127, 169] on h3 "Meaningful Read Alouds for Vocabulary and Oral Language Comprehension" at bounding box center [131, 183] width 179 height 49
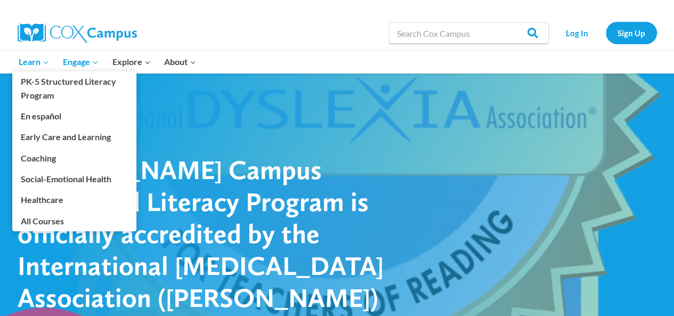
click at [22, 61] on span "Learn Expand" at bounding box center [34, 62] width 30 height 14
click at [30, 61] on span "Learn Expand" at bounding box center [34, 62] width 30 height 14
click at [43, 222] on link "All Courses" at bounding box center [74, 220] width 124 height 20
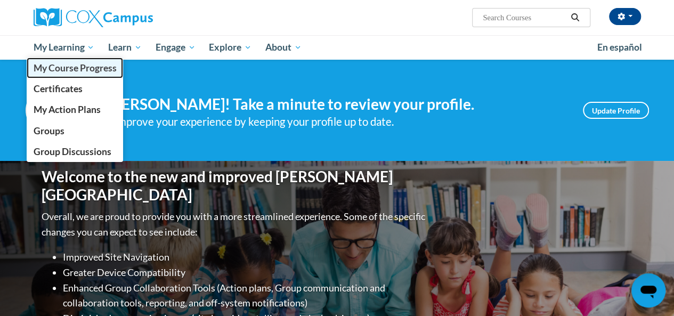
click at [72, 59] on link "My Course Progress" at bounding box center [75, 68] width 97 height 21
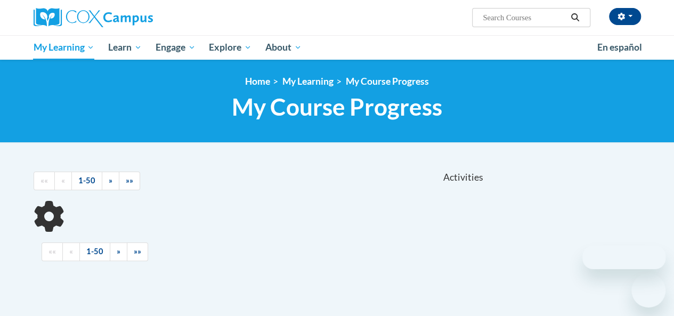
click at [0, 0] on link "My Course Progress" at bounding box center [0, 0] width 0 height 0
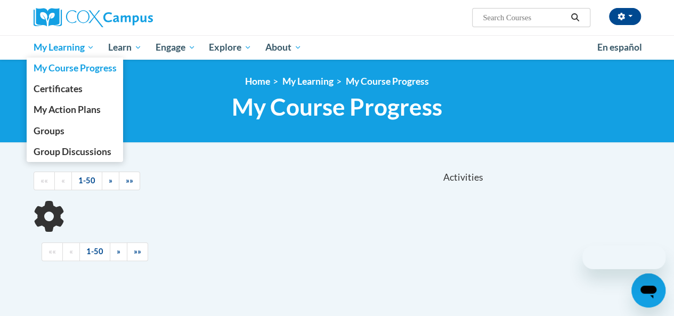
click at [82, 49] on span "My Learning" at bounding box center [63, 47] width 61 height 13
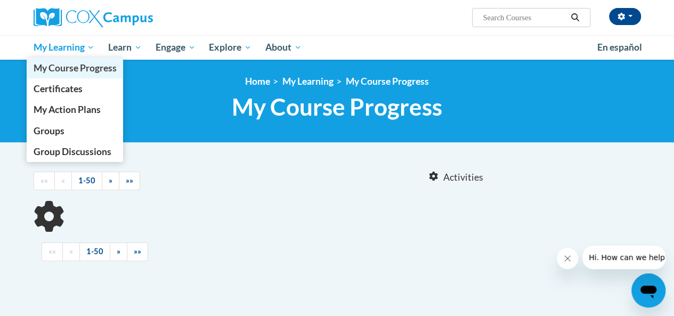
click at [72, 74] on link "My Course Progress" at bounding box center [75, 68] width 97 height 21
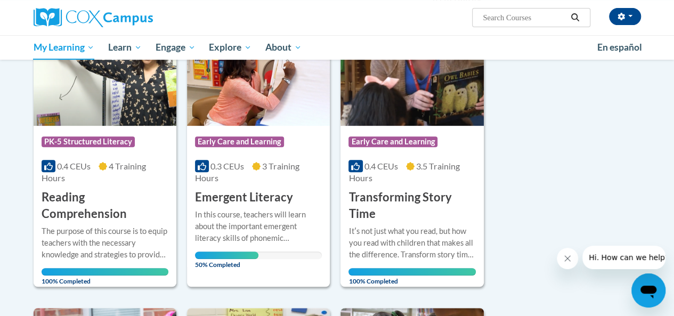
scroll to position [166, 0]
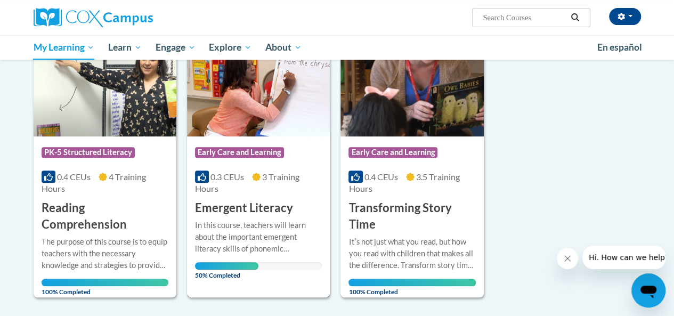
click at [266, 230] on div "In this course, teachers will learn about the important emergent literacy skill…" at bounding box center [258, 237] width 127 height 35
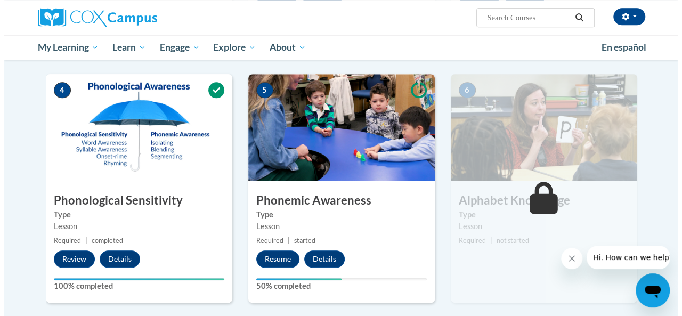
scroll to position [469, 0]
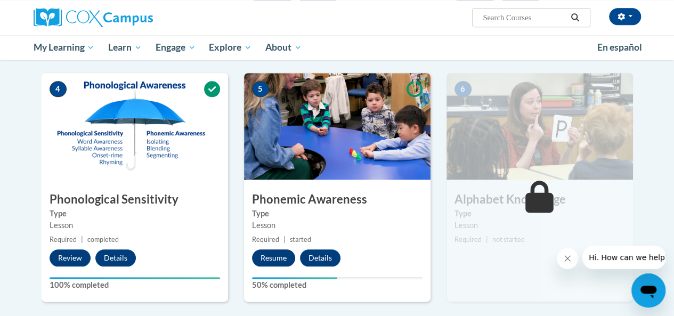
click at [273, 257] on button "Resume" at bounding box center [273, 257] width 43 height 17
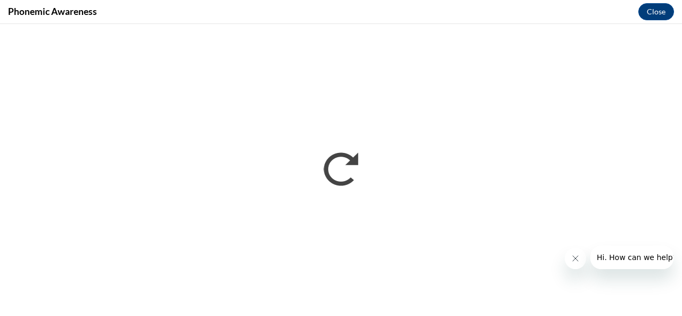
scroll to position [0, 0]
